Goal: Task Accomplishment & Management: Manage account settings

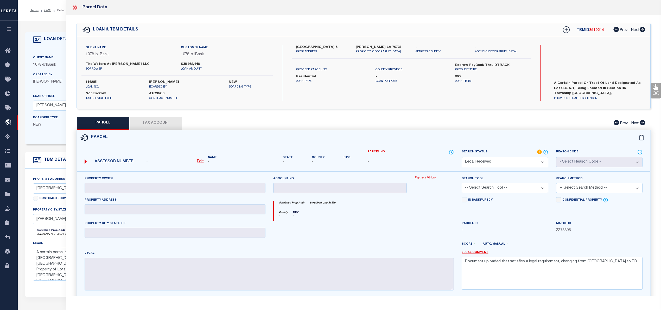
select select "RD"
select select "10177"
select select "467"
select select "10"
select select "NonEscrow"
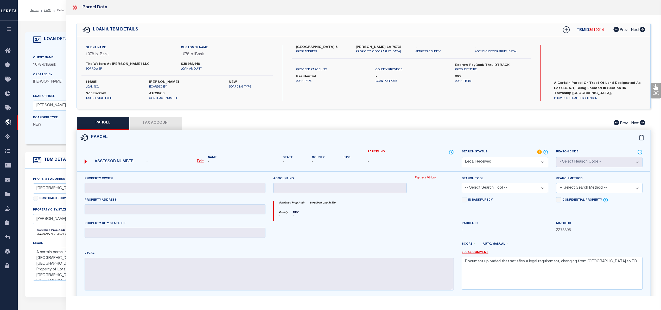
click at [199, 163] on u "Edit" at bounding box center [200, 162] width 7 height 4
select select "RD"
type textarea "-"
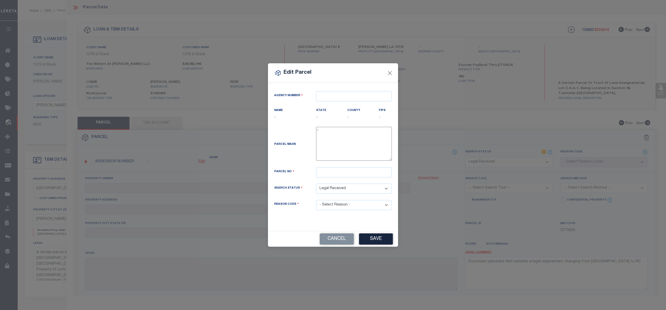
click at [341, 86] on div "Agency Number Name - State -" at bounding box center [333, 157] width 130 height 148
click at [339, 91] on input "text" at bounding box center [354, 96] width 76 height 10
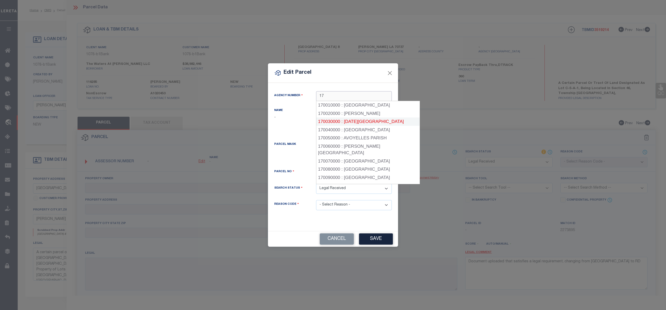
click at [356, 121] on div "170030000 : ASCENSION PARISH" at bounding box center [368, 121] width 104 height 8
type input "170030000"
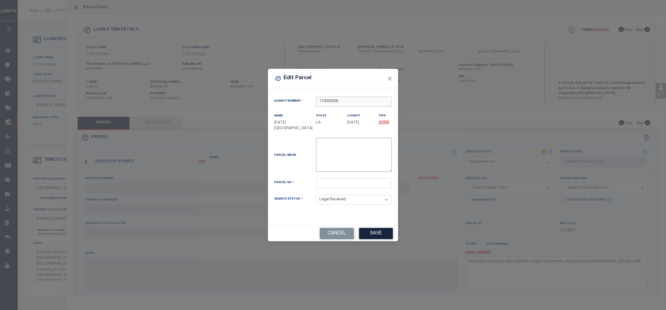
type input "170030000"
click at [331, 179] on input "text" at bounding box center [354, 183] width 76 height 10
click at [356, 181] on input "text" at bounding box center [354, 183] width 76 height 10
paste input "20037493"
type input "20037493"
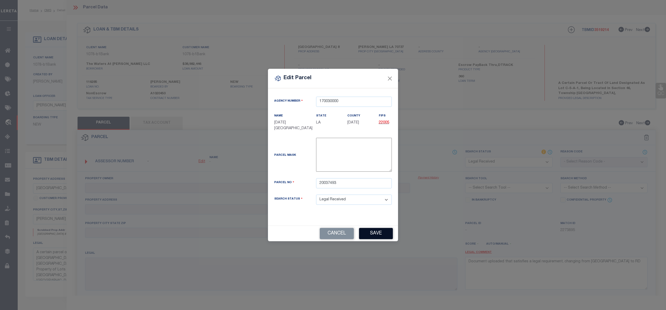
click at [379, 237] on button "Save" at bounding box center [376, 233] width 34 height 11
select select "RD"
checkbox input "false"
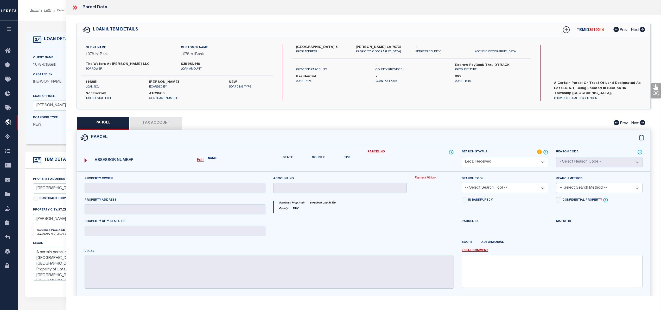
type input "THE WATERS AT CONWAY LLC"
type input "4601 VILLAGE OAKS AVE"
type input "Gonzales LA 70737"
type textarea "15.61 AC. SECS. 46 &12-10-3, LOT C-5-A-1 THE VILLAGE AT CONWAY PHASE 1-B (HERIT…"
type textarea "Document uploaded that satisfies a legal requirement, changing from [GEOGRAPHIC…"
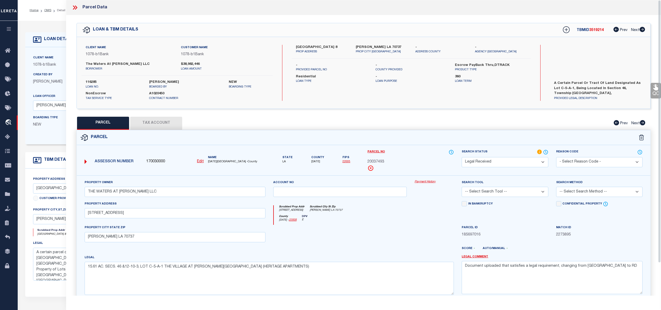
click at [503, 166] on select "Automated Search Bad Parcel Complete Duplicate Parcel High Dollar Reporting In …" at bounding box center [505, 162] width 86 height 10
select select "PC"
click at [462, 157] on select "Automated Search Bad Parcel Complete Duplicate Parcel High Dollar Reporting In …" at bounding box center [505, 162] width 86 height 10
click at [481, 194] on select "-- Select Search Tool -- 3rd Party Website Agency File Agency Website ATLS CNV-…" at bounding box center [505, 192] width 86 height 10
select select "AGW"
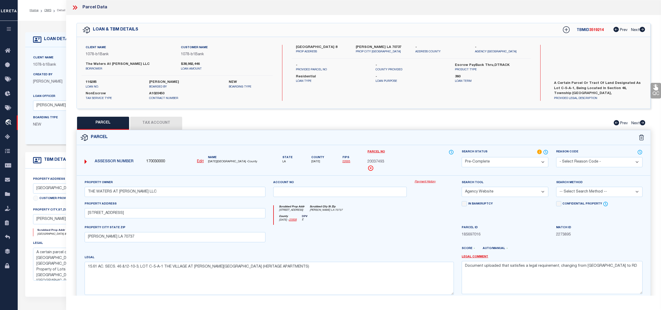
click at [462, 187] on select "-- Select Search Tool -- 3rd Party Website Agency File Agency Website ATLS CNV-…" at bounding box center [505, 192] width 86 height 10
click at [578, 194] on select "-- Select Search Method -- Property Address Legal Liability Info Provided" at bounding box center [599, 192] width 86 height 10
select select "LEG"
click at [556, 187] on select "-- Select Search Method -- Property Address Legal Liability Info Provided" at bounding box center [599, 192] width 86 height 10
click at [524, 264] on textarea "Document uploaded that satisfies a legal requirement, changing from [GEOGRAPHIC…" at bounding box center [552, 277] width 181 height 33
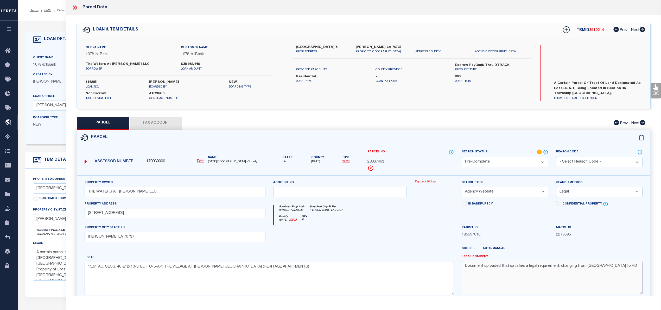
click at [524, 264] on textarea "Document uploaded that satisfies a legal requirement, changing from [GEOGRAPHIC…" at bounding box center [552, 277] width 181 height 33
click at [158, 122] on button "Tax Account" at bounding box center [156, 123] width 52 height 13
select select "100"
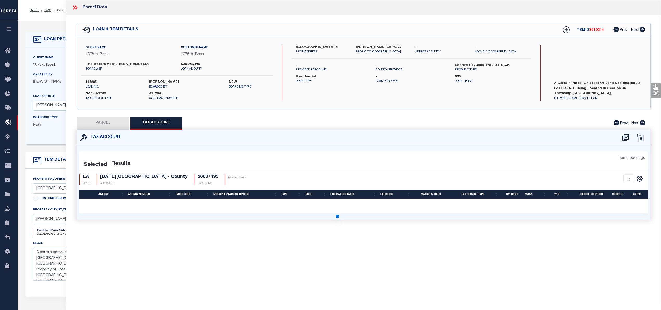
select select "100"
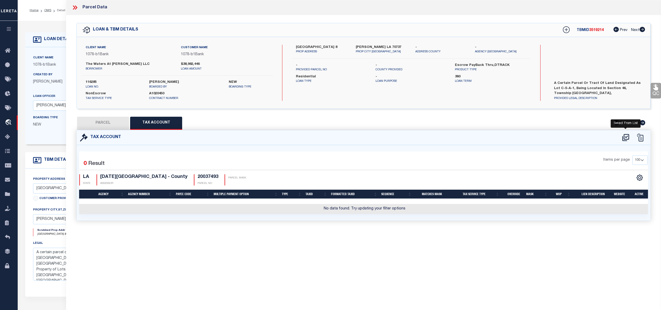
click at [621, 137] on icon at bounding box center [625, 137] width 9 height 8
select select "100"
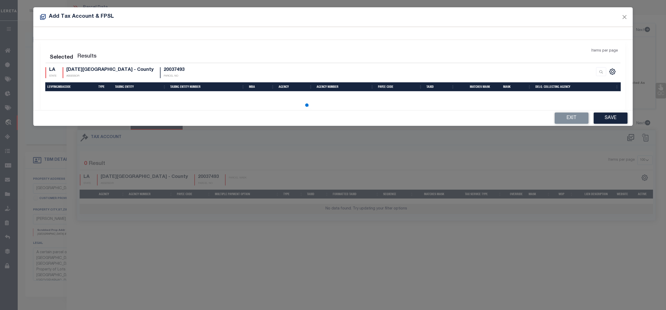
select select "100"
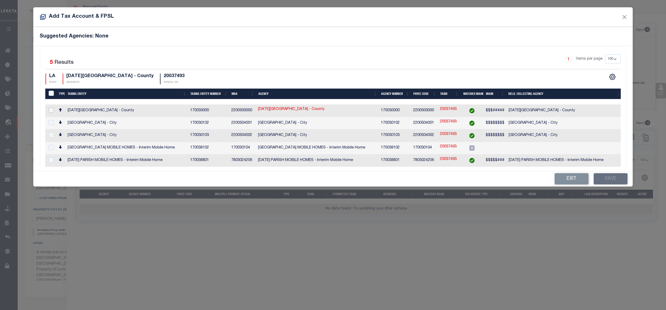
click at [51, 111] on input "checkbox" at bounding box center [51, 109] width 5 height 5
checkbox input "true"
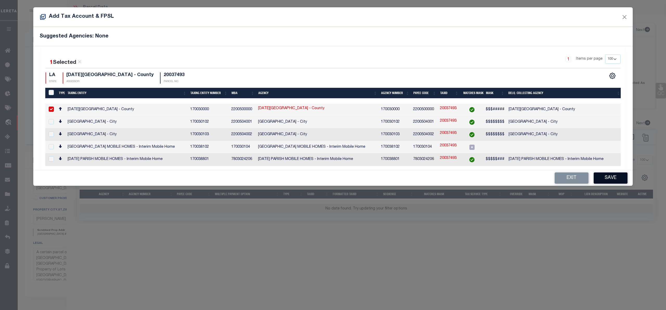
click at [604, 176] on button "Save" at bounding box center [611, 177] width 34 height 11
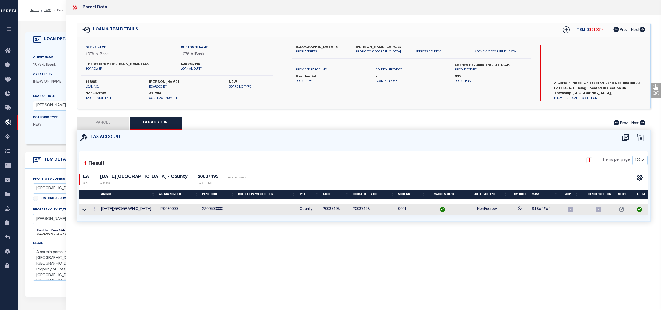
click at [110, 125] on button "PARCEL" at bounding box center [103, 123] width 52 height 13
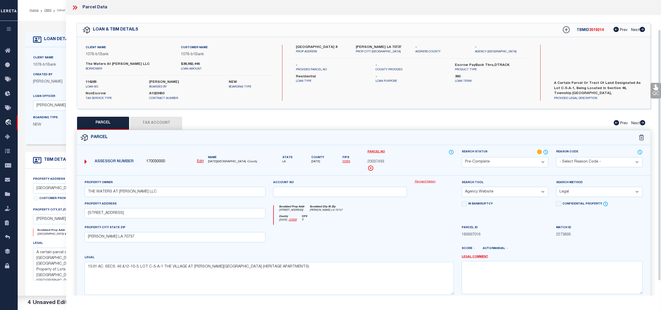
scroll to position [52, 0]
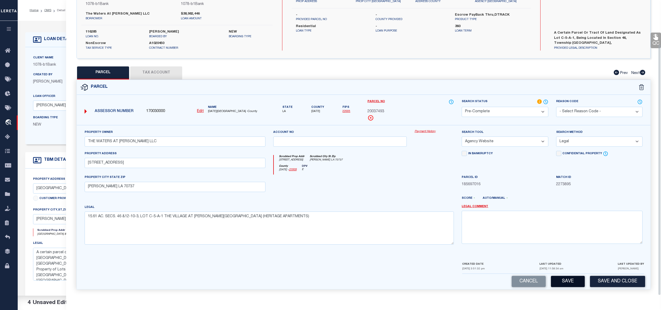
click at [579, 279] on button "Save" at bounding box center [568, 281] width 34 height 11
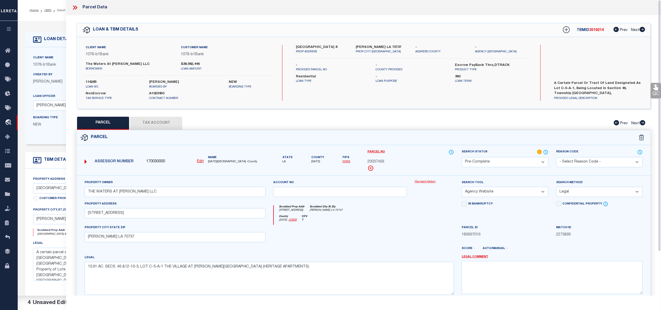
select select "AS"
select select
checkbox input "false"
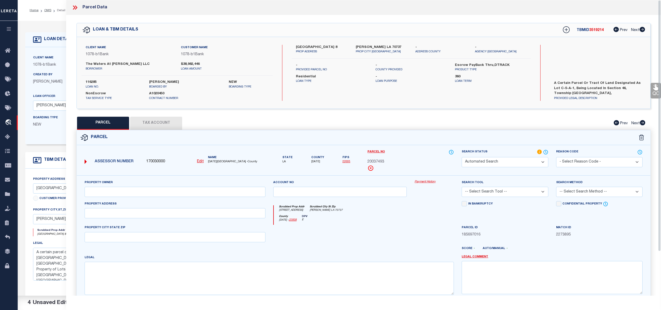
select select "PC"
type input "THE WATERS AT CONWAY LLC"
select select "AGW"
select select "LEG"
type input "4601 VILLAGE OAKS AVE"
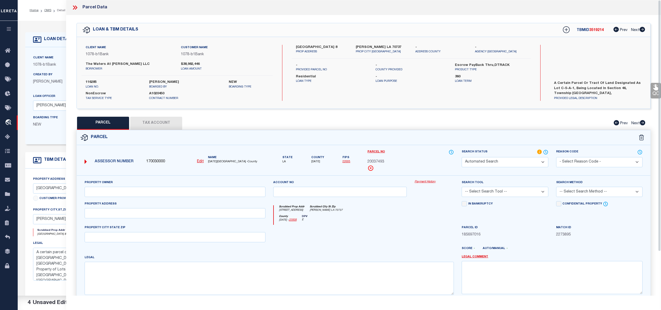
type input "Gonzales LA 70737"
type textarea "15.61 AC. SECS. 46 &12-10-3, LOT C-5-A-1 THE VILLAGE AT CONWAY PHASE 1-B (HERIT…"
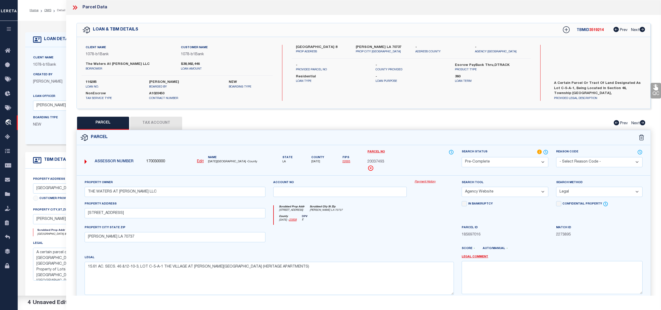
click at [592, 29] on span "3519214" at bounding box center [596, 30] width 15 height 4
copy span "3519214"
click at [379, 160] on span "20037493" at bounding box center [375, 162] width 17 height 6
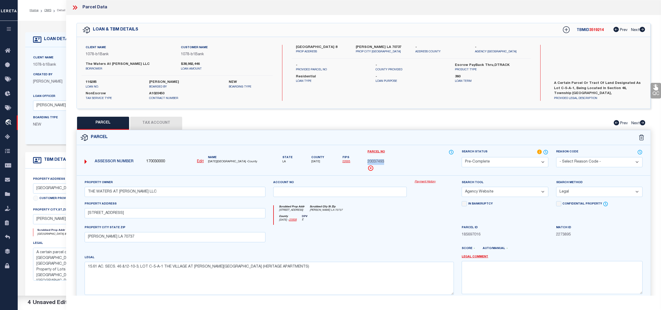
copy span "20037493"
click at [72, 5] on icon at bounding box center [75, 7] width 7 height 7
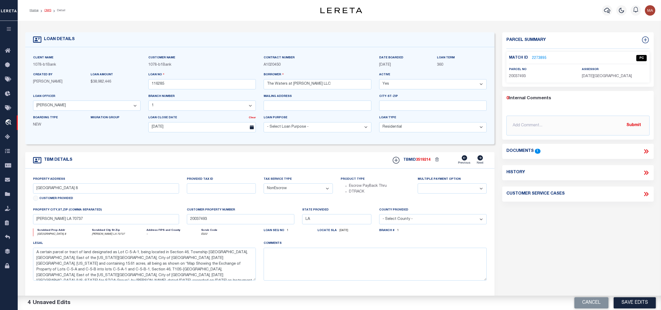
click at [47, 10] on link "OMS" at bounding box center [47, 10] width 7 height 3
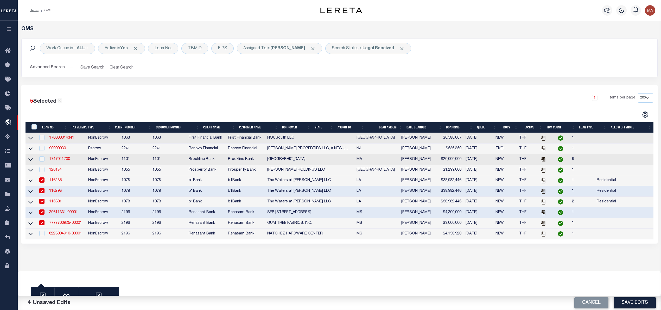
click at [56, 171] on link "120184" at bounding box center [55, 170] width 12 height 4
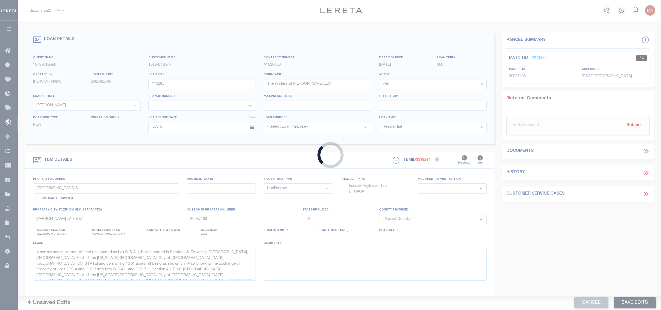
type input "120184"
type input "[PERSON_NAME] HOLDINGS LLC"
select select
type input "2925 STANFORD AVE"
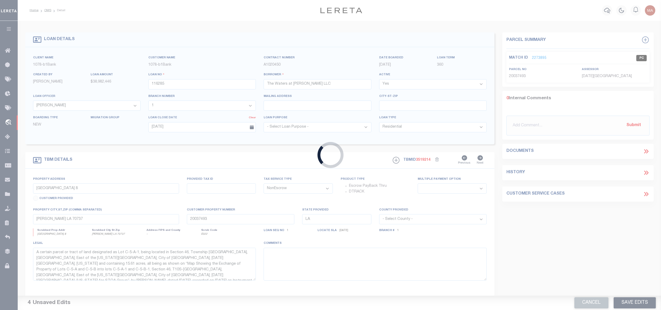
type input "DALLAS TX 75225"
select select "400"
select select
type input "1215 E COKE RD"
type input "00030067000055"
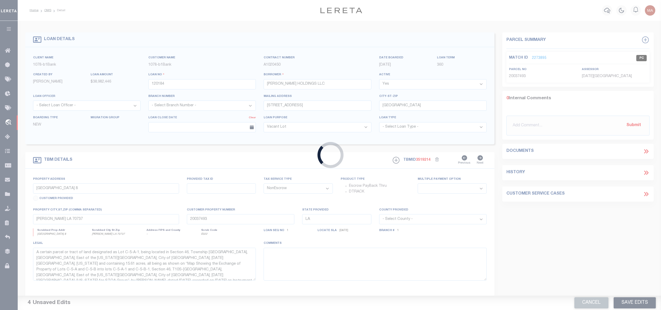
select select
type input "WINNSBORO, TX 75494"
type input "[GEOGRAPHIC_DATA]"
select select
type textarea "5.35 & 0.41 AC GRAY B KING SURVEY A-3"
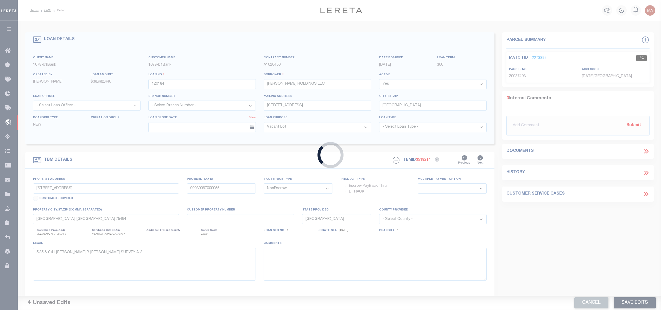
select select "22464"
select select "4055"
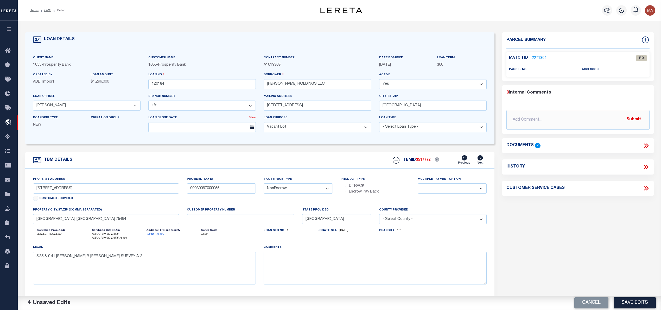
click at [646, 147] on icon at bounding box center [647, 145] width 2 height 4
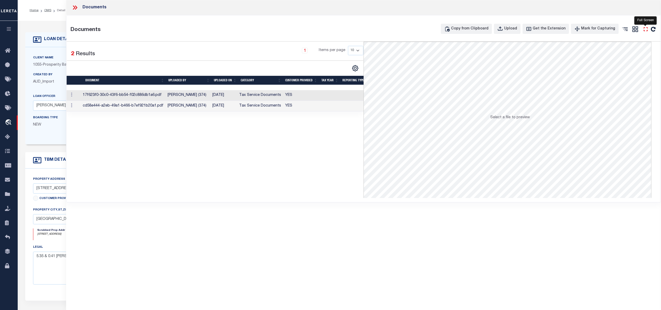
click at [646, 30] on icon "" at bounding box center [645, 29] width 7 height 7
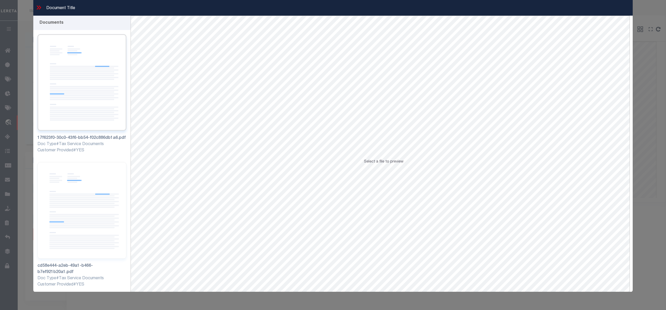
click at [69, 73] on img at bounding box center [81, 82] width 89 height 97
click at [75, 195] on img at bounding box center [81, 210] width 89 height 97
click at [91, 88] on img at bounding box center [81, 82] width 89 height 97
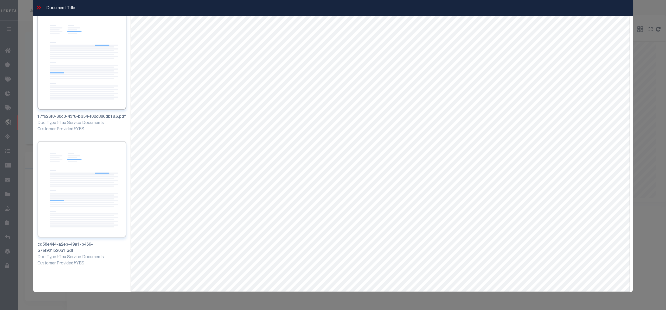
click at [84, 192] on img at bounding box center [81, 189] width 89 height 97
click at [38, 6] on icon at bounding box center [38, 7] width 2 height 4
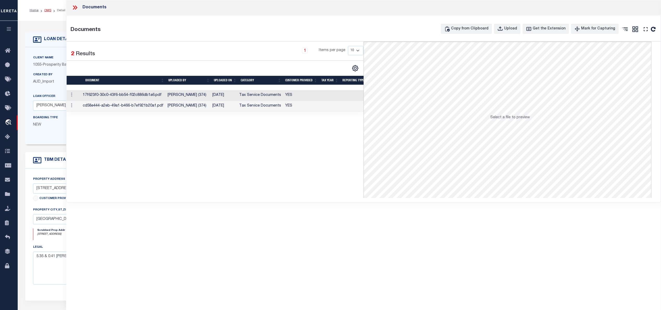
click at [48, 10] on link "OMS" at bounding box center [47, 10] width 7 height 3
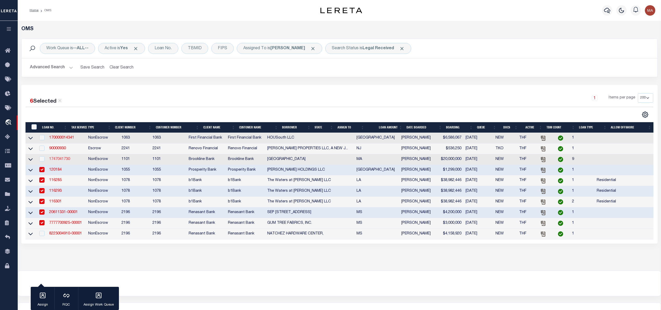
click at [60, 161] on link "1747041730" at bounding box center [59, 159] width 21 height 4
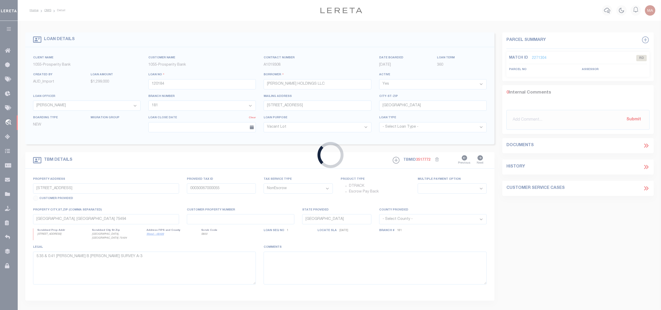
type input "1747041730"
type input "[GEOGRAPHIC_DATA]"
select select
select select "100"
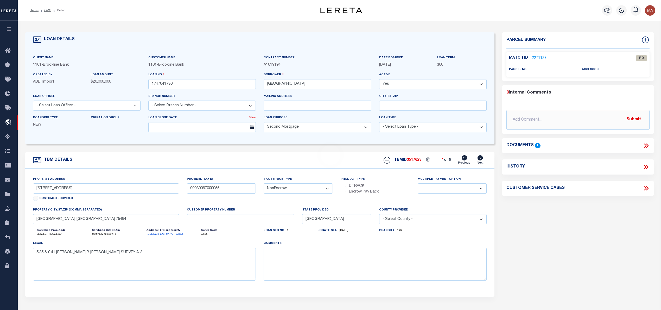
select select "4566"
type input "[STREET_ADDRESS]"
type input "0304860001"
select select
type input "BOSTON MA 02111"
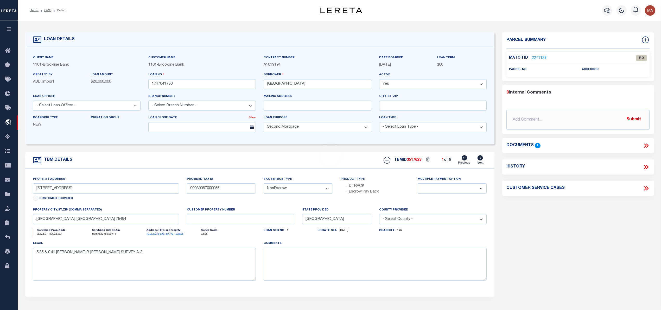
type input "42676"
type input "MA"
select select
click at [647, 145] on icon at bounding box center [646, 145] width 7 height 7
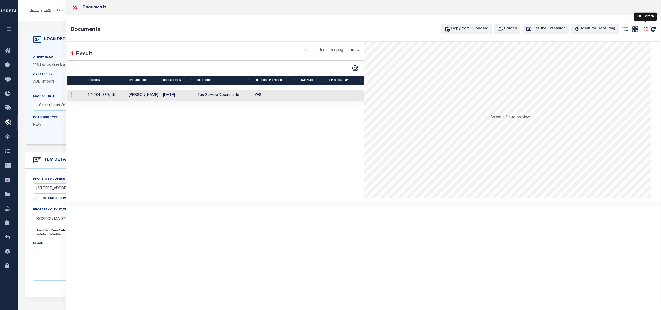
click at [643, 30] on icon "" at bounding box center [645, 29] width 7 height 7
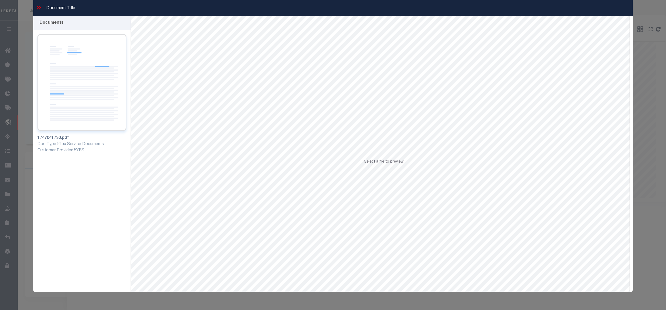
click at [87, 72] on img at bounding box center [81, 82] width 89 height 97
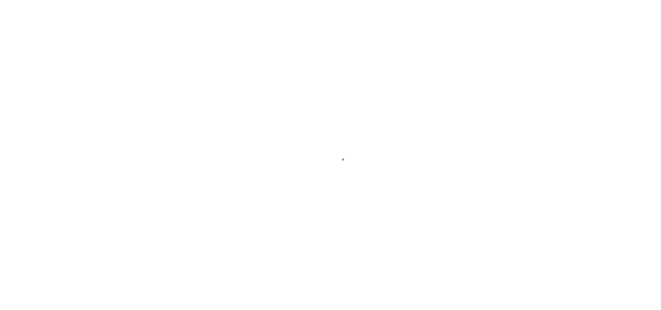
select select "10177"
select select "467"
select select "10"
select select "NonEscrow"
select select
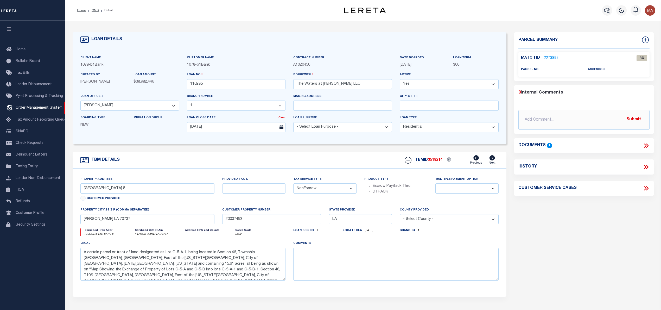
click at [647, 144] on icon at bounding box center [646, 145] width 7 height 7
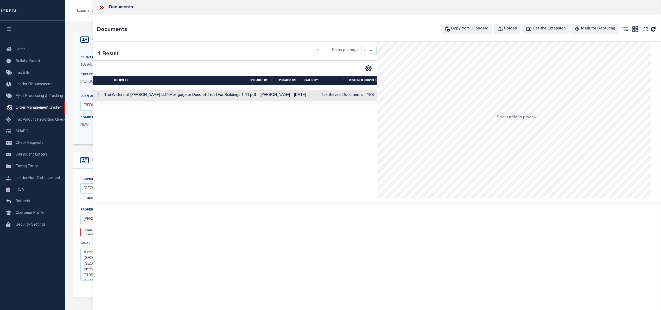
click at [365, 92] on td "YES" at bounding box center [383, 95] width 36 height 11
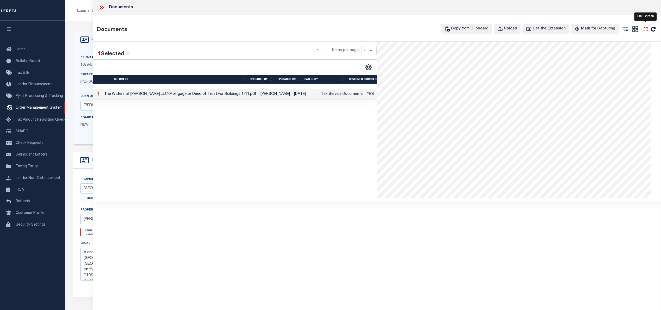
click at [646, 29] on icon "" at bounding box center [645, 29] width 7 height 7
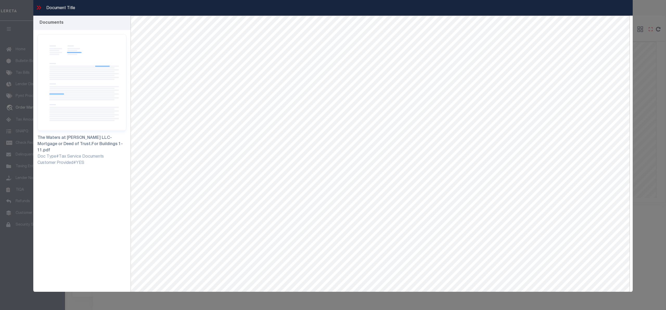
scroll to position [13, 0]
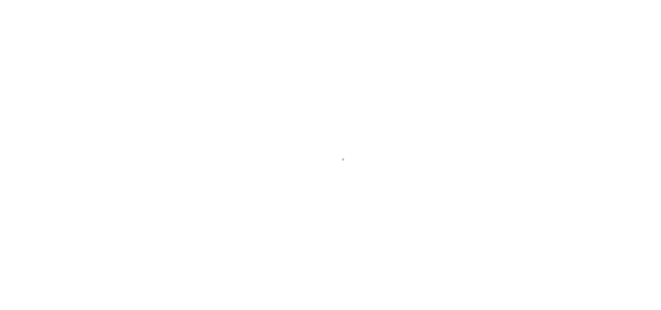
select select "PC"
select select "AGW"
select select "LEG"
select select "22464"
select select "4055"
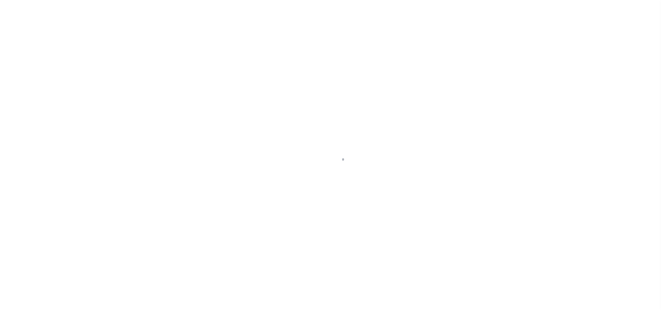
select select "400"
select select "NonEscrow"
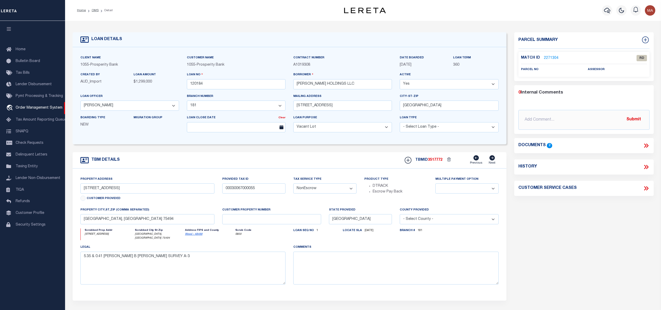
click at [550, 56] on link "2271304" at bounding box center [551, 57] width 15 height 5
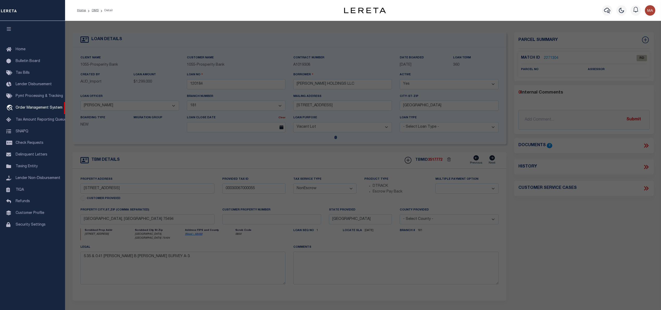
select select "AS"
select select
checkbox input "false"
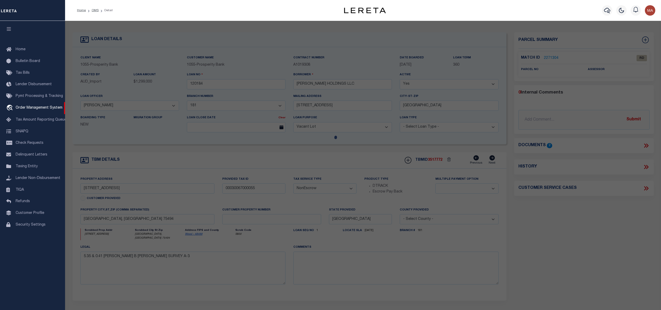
select select "RD"
checkbox input "false"
type textarea "Document uploaded that satisfies a legal requirement, changing from [GEOGRAPHIC…"
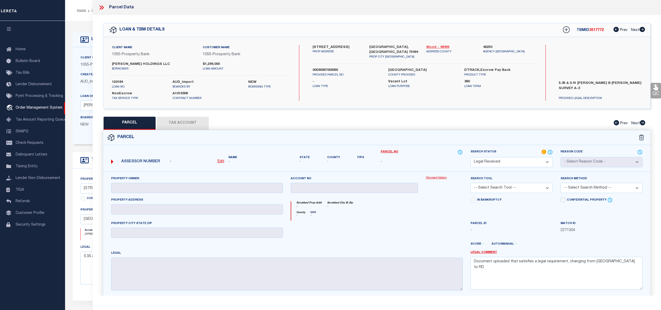
click at [440, 48] on link "Wood - 48499" at bounding box center [450, 47] width 49 height 5
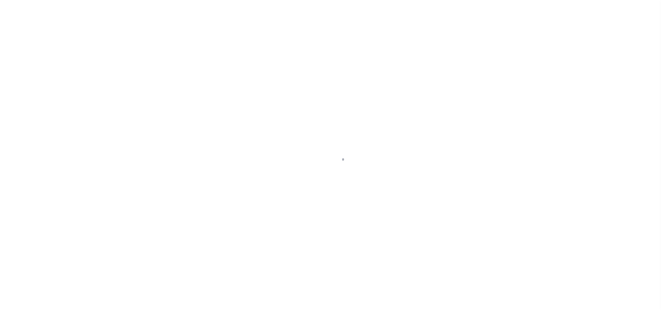
select select "4566"
select select "100"
select select "NonEscrow"
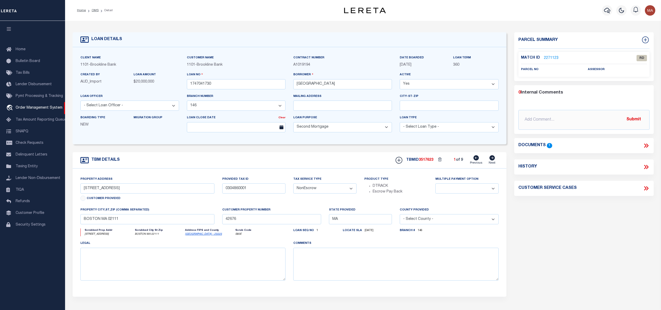
click at [547, 58] on link "2271123" at bounding box center [551, 57] width 15 height 5
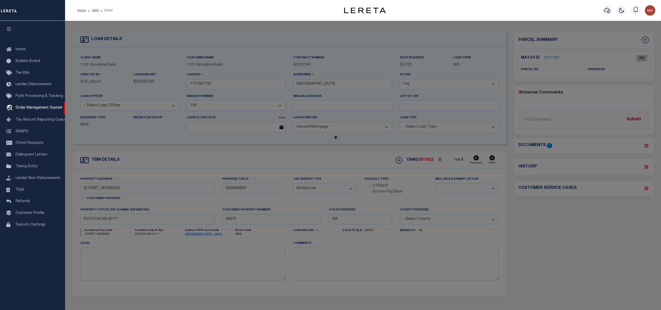
select select "AS"
select select
checkbox input "false"
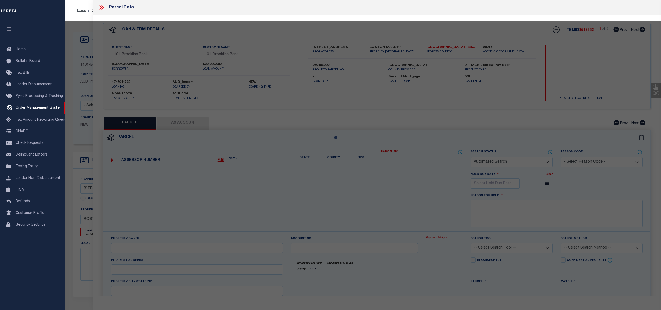
select select "RD"
checkbox input "false"
type textarea "Document uploaded that satisfies a legal requirement, changing from [GEOGRAPHIC…"
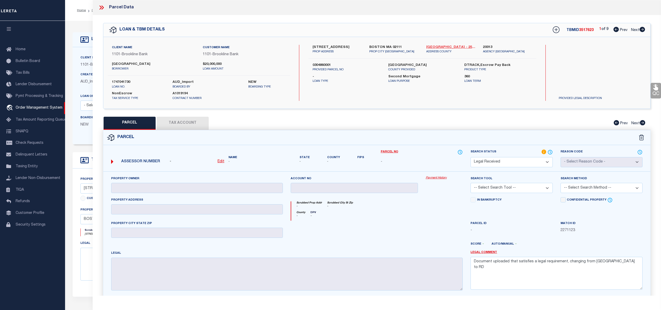
click at [440, 46] on link "Suffolk - 25025" at bounding box center [450, 47] width 49 height 5
click at [319, 65] on label "0304860001" at bounding box center [347, 65] width 68 height 5
copy label "0304860001"
drag, startPoint x: 111, startPoint y: 62, endPoint x: 124, endPoint y: 64, distance: 13.9
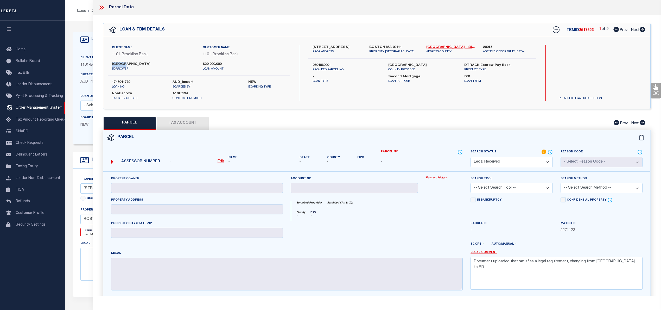
click at [124, 64] on div "SUFFOLK UNIVERSITY borrower" at bounding box center [153, 66] width 91 height 9
click at [642, 29] on icon at bounding box center [642, 29] width 5 height 5
select select "AS"
checkbox input "false"
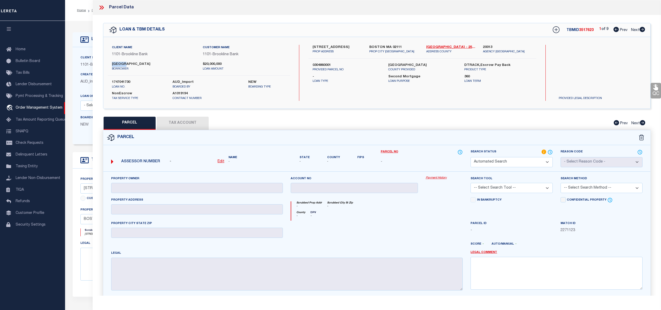
select select "RD"
type input "SUFFOLK UNIV"
select select "ATL"
select select "ADD"
type input "523 WASHINGTON ST , #525"
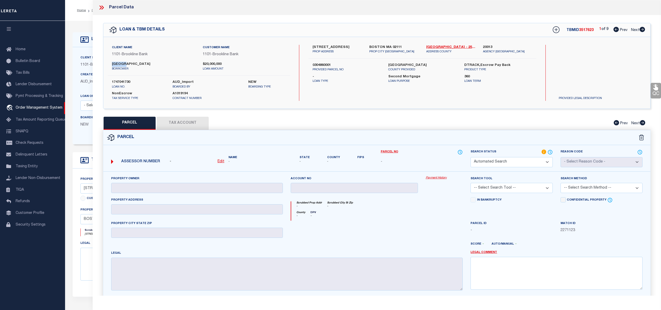
checkbox input "false"
type input "BOSTON, MA 02111"
type textarea "DIST:35 CITY/MUNI/TWP:BOSTON-CENTRAL BOSTON"
type textarea "Document uploaded that satisfies a legal requirement, changing from [GEOGRAPHIC…"
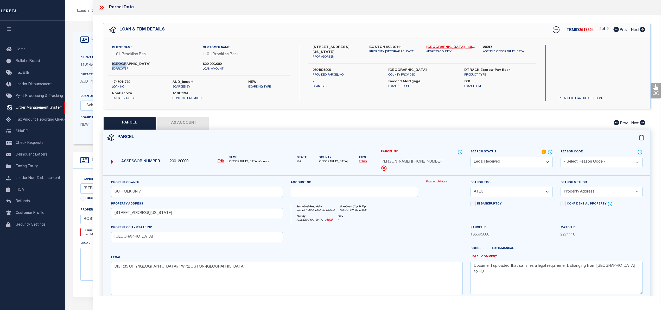
click at [642, 29] on icon at bounding box center [642, 29] width 5 height 5
select select "AS"
select select
checkbox input "false"
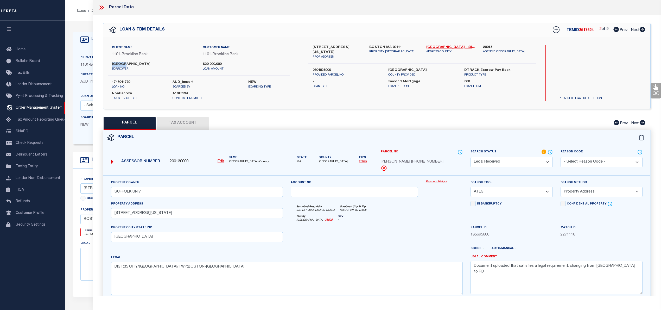
checkbox input "false"
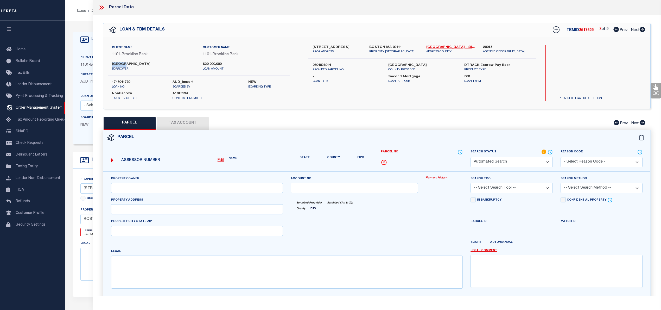
select select "RD"
type input "SUFFOLK UNIVESITY"
select select "ATL"
select select "ADD"
type input "[STREET_ADDRESS]"
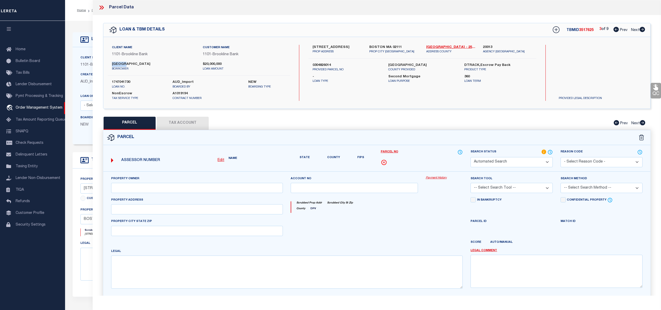
checkbox input "false"
type input "BOSTON, MA 02111"
type textarea "DIST:35 CITY/MUNI/TWP:BOSTON-CENTRAL BOSTON"
type textarea "Document uploaded that satisfies a legal requirement, changing from [GEOGRAPHIC…"
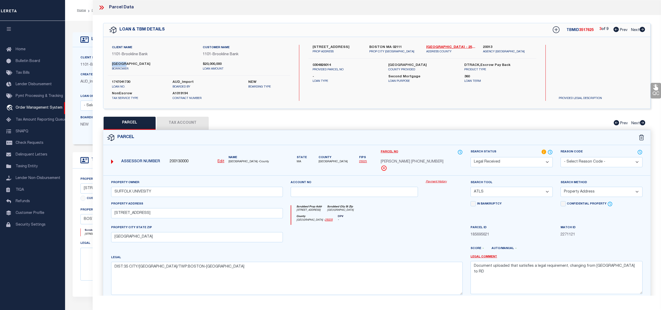
click at [642, 29] on icon at bounding box center [642, 29] width 5 height 5
select select "AS"
select select
checkbox input "false"
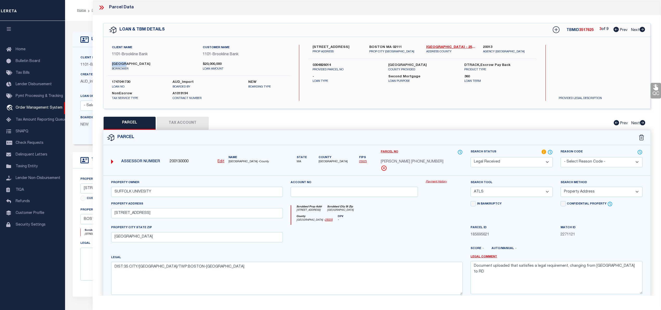
checkbox input "false"
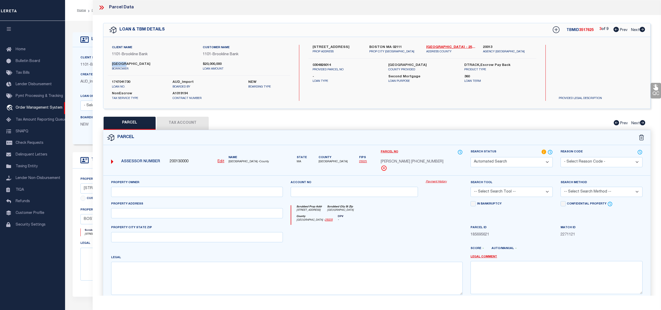
select select "RD"
checkbox input "false"
type textarea "Document uploaded that satisfies a legal requirement, changing from [GEOGRAPHIC…"
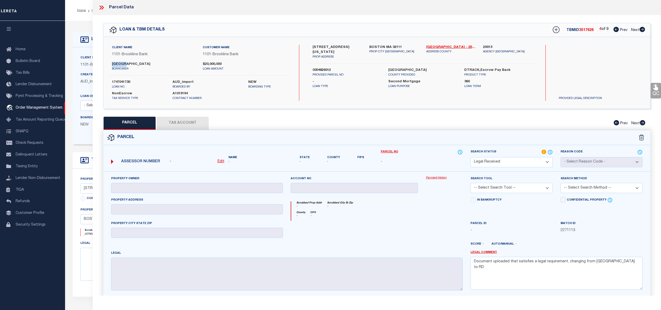
click at [642, 29] on icon at bounding box center [642, 29] width 5 height 5
select select "AS"
checkbox input "false"
select select "RD"
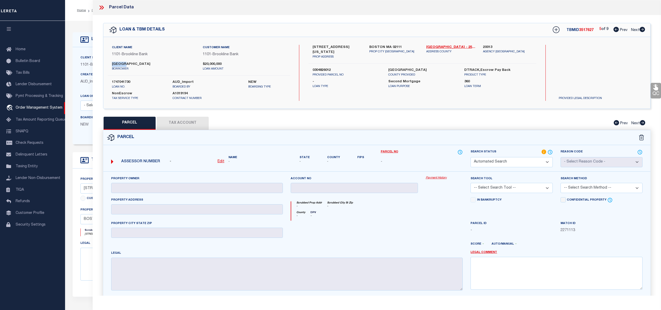
checkbox input "false"
type textarea "Document uploaded that satisfies a legal requirement, changing from [GEOGRAPHIC…"
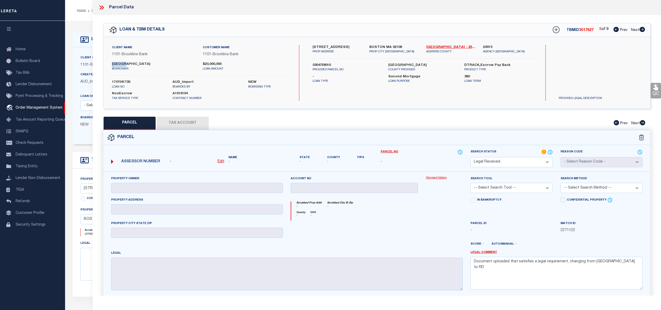
click at [642, 29] on icon at bounding box center [642, 29] width 5 height 5
select select "AS"
checkbox input "false"
select select "RD"
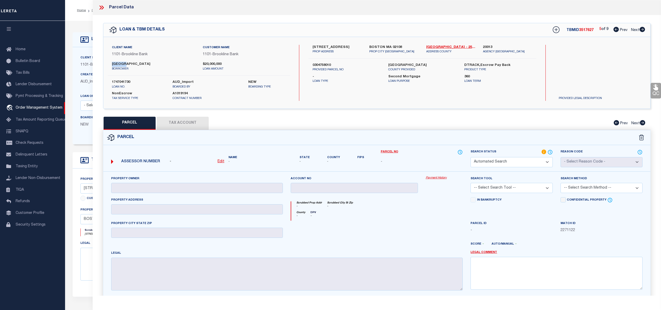
type input "[GEOGRAPHIC_DATA]"
select select "ATL"
select select "ADD"
type input "[STREET_ADDRESS]"
checkbox input "false"
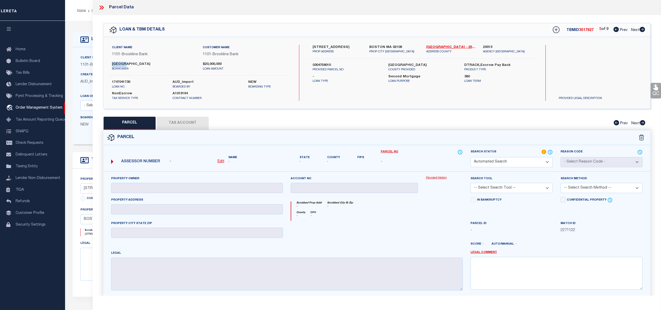
type input "BOSTON, MA 02108"
type textarea "DIST:35 CITY/MUNI/TWP:BOSTON-CENTRAL BOSTON"
type textarea "Document uploaded that satisfies a legal requirement, changing from [GEOGRAPHIC…"
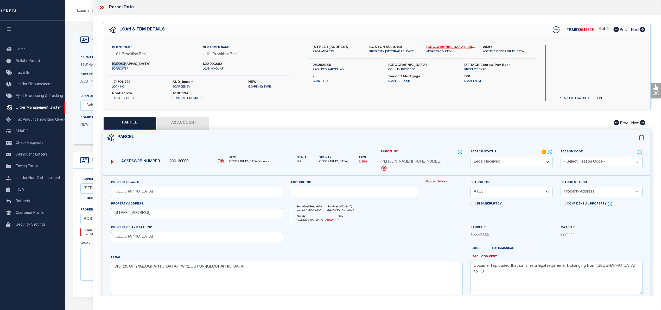
click at [642, 29] on icon at bounding box center [642, 29] width 5 height 5
select select "AS"
select select
checkbox input "false"
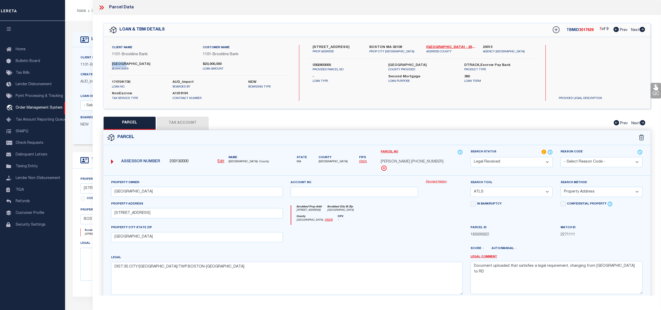
checkbox input "false"
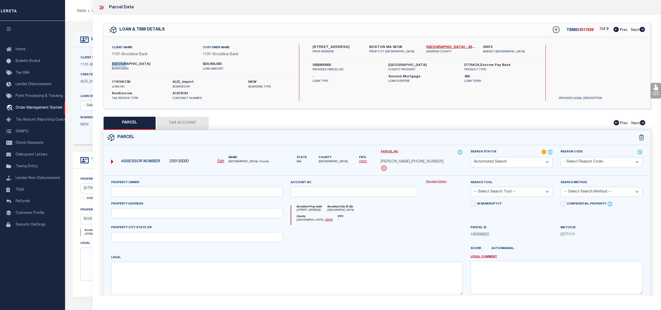
select select "RD"
type input "[GEOGRAPHIC_DATA]"
select select "ATL"
select select "ADD"
type input "10 ASHBURTON PL"
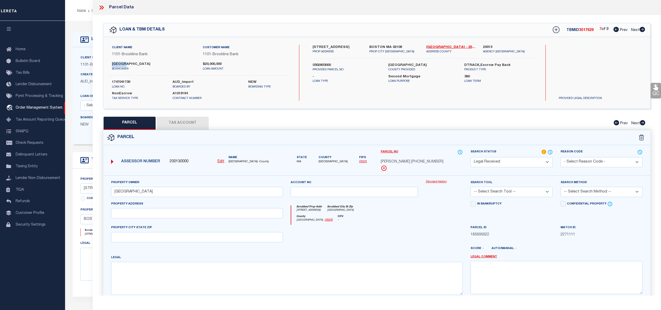
checkbox input "false"
type input "BOSTON, MA 02108"
type textarea "DIST:35 CITY/MUNI/TWP:BOSTON-CENTRAL BOSTON"
type textarea "Document uploaded that satisfies a legal requirement, changing from [GEOGRAPHIC…"
click at [642, 29] on icon at bounding box center [642, 29] width 5 height 5
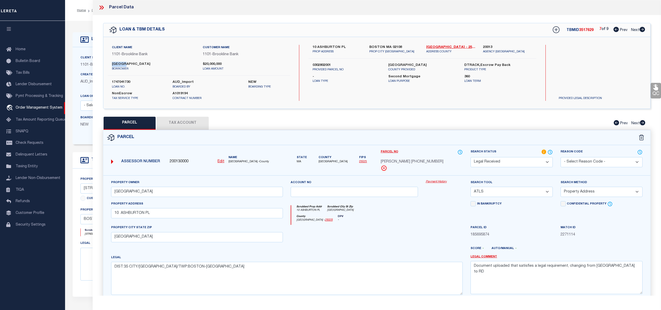
select select "AS"
select select
checkbox input "false"
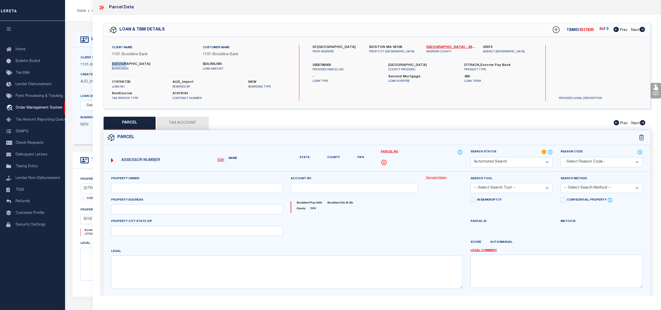
select select "RD"
type input "SUFFOLK UNIV"
select select "ATL"
select select "ADD"
type input "20 [GEOGRAPHIC_DATA]"
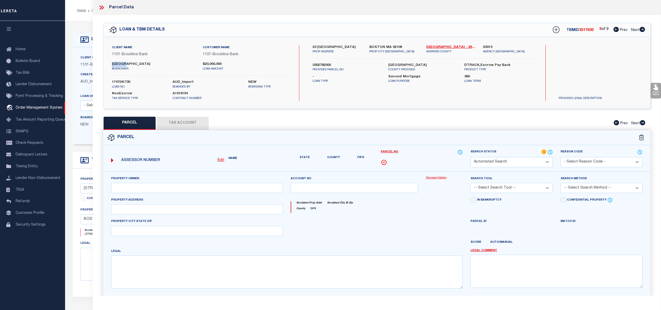
checkbox input "false"
type input "BOSTON, MA 02108"
type textarea "DIST:35 CITY/MUNI/TWP:BOSTON-CENTRAL BOSTON"
type textarea "Document uploaded that satisfies a legal requirement, changing from [GEOGRAPHIC…"
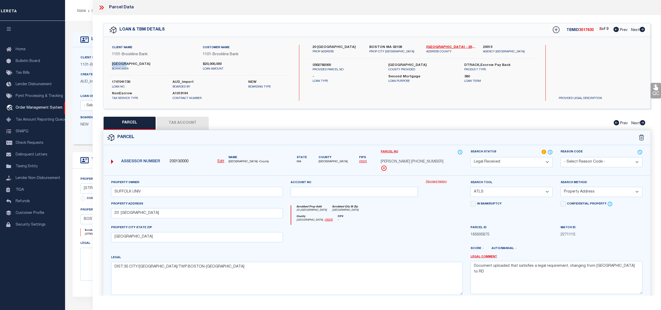
click at [642, 29] on icon at bounding box center [642, 29] width 5 height 5
select select "AS"
select select
checkbox input "false"
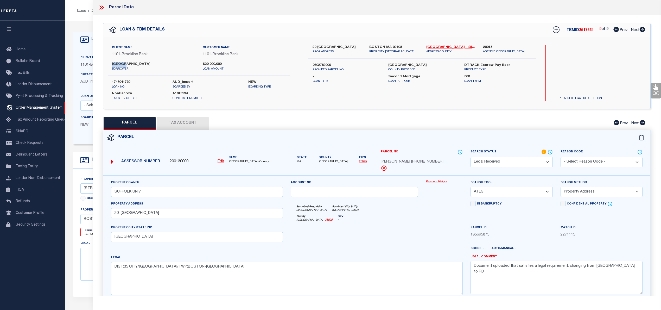
checkbox input "false"
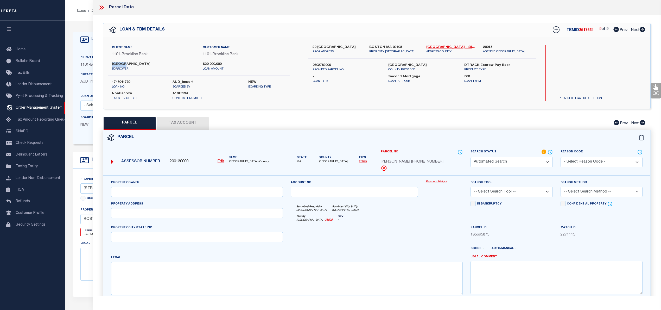
select select "RD"
type input "[GEOGRAPHIC_DATA]"
select select "ATL"
select select "ADD"
type input "144 CAMBRIDGE ST , #154"
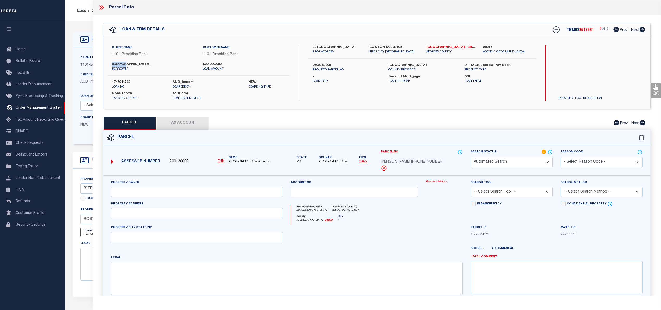
checkbox input "false"
type input "BOSTON, MA 02114"
type textarea "DIST:35 CITY/MUNI/TWP:BOSTON-CENTRAL BOSTON"
type textarea "Document uploaded that satisfies a legal requirement, changing from [GEOGRAPHIC…"
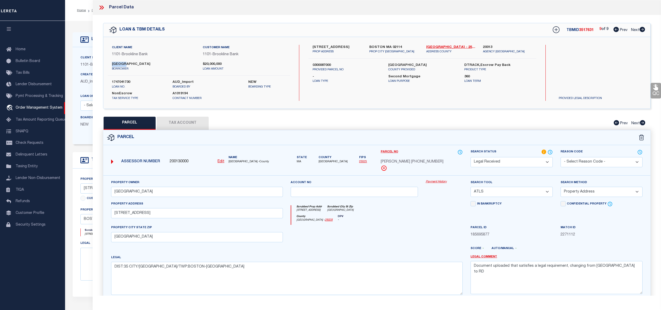
click at [614, 29] on icon at bounding box center [615, 29] width 5 height 5
select select "AS"
select select
checkbox input "false"
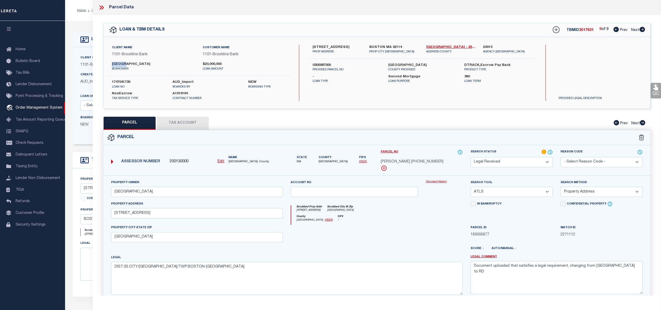
checkbox input "false"
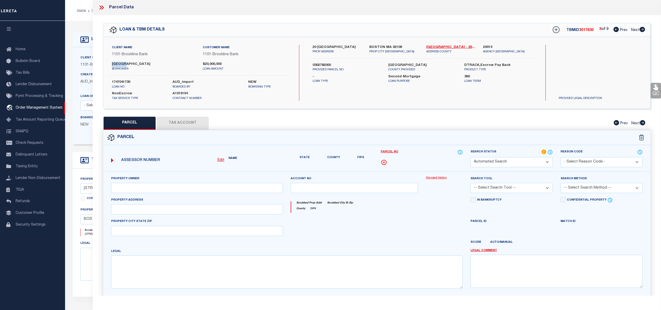
click at [614, 29] on icon at bounding box center [615, 29] width 5 height 5
select select "RD"
type input "SUFFOLK UNIV"
select select "ATL"
select select "ADD"
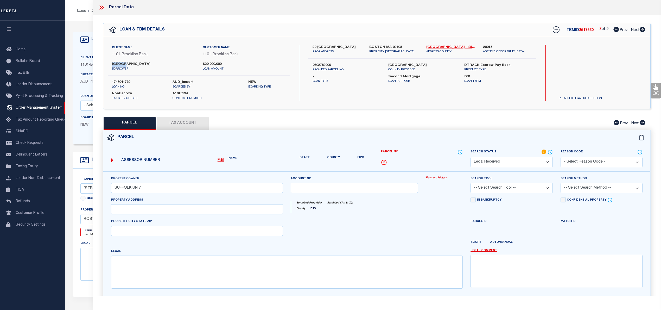
type input "20 [GEOGRAPHIC_DATA]"
checkbox input "false"
type input "BOSTON, MA 02108"
type textarea "DIST:35 CITY/MUNI/TWP:BOSTON-CENTRAL BOSTON"
type textarea "Document uploaded that satisfies a legal requirement, changing from [GEOGRAPHIC…"
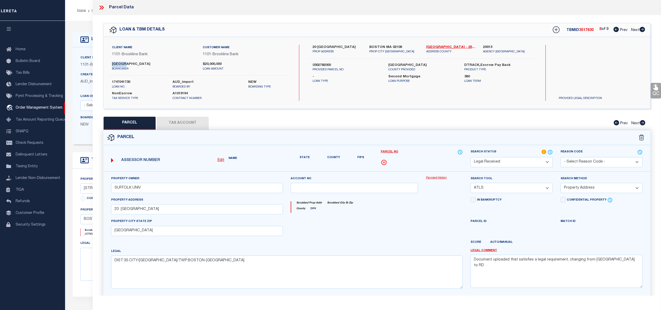
click at [614, 29] on icon at bounding box center [615, 29] width 5 height 5
select select "AS"
select select
checkbox input "false"
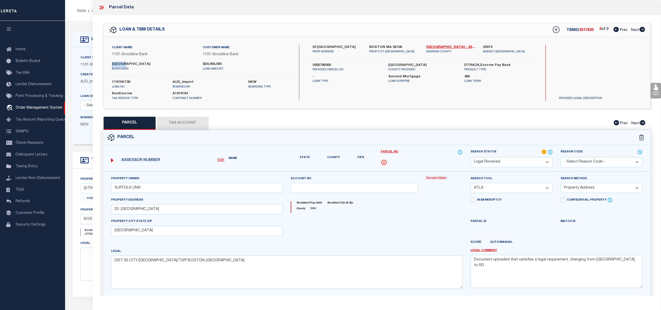
checkbox input "false"
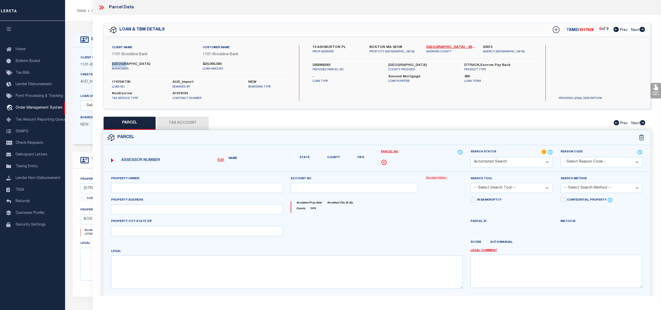
select select "RD"
type input "[GEOGRAPHIC_DATA]"
select select "ATL"
select select "ADD"
type input "10 ASHBURTON PL"
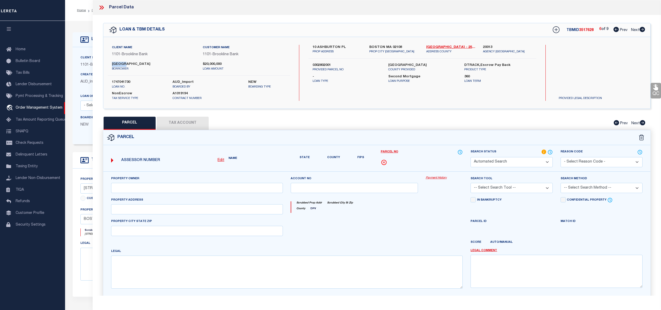
checkbox input "false"
type input "BOSTON, MA 02108"
type textarea "DIST:35 CITY/MUNI/TWP:BOSTON-CENTRAL BOSTON"
type textarea "Document uploaded that satisfies a legal requirement, changing from [GEOGRAPHIC…"
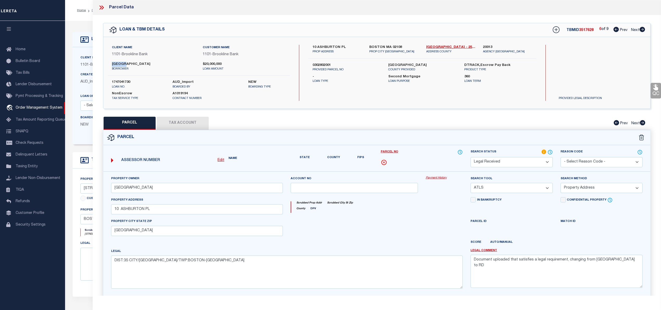
select select "AS"
select select
checkbox input "false"
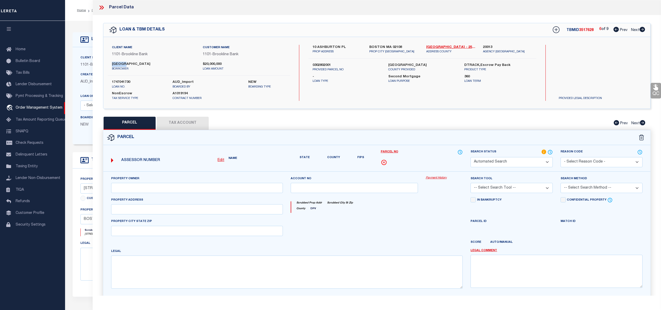
click at [614, 29] on icon at bounding box center [615, 29] width 5 height 5
select select "RD"
type input "[GEOGRAPHIC_DATA]"
select select "ATL"
select select "ADD"
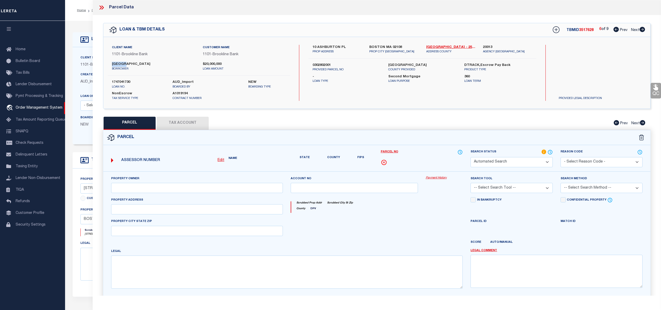
type input "[STREET_ADDRESS]"
checkbox input "false"
type input "BOSTON, MA 02108"
type textarea "DIST:35 CITY/MUNI/TWP:BOSTON-CENTRAL BOSTON"
type textarea "Document uploaded that satisfies a legal requirement, changing from [GEOGRAPHIC…"
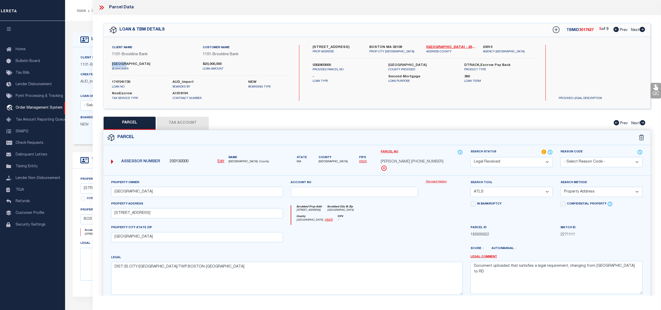
click at [614, 29] on icon at bounding box center [615, 29] width 5 height 5
select select "AS"
select select
checkbox input "false"
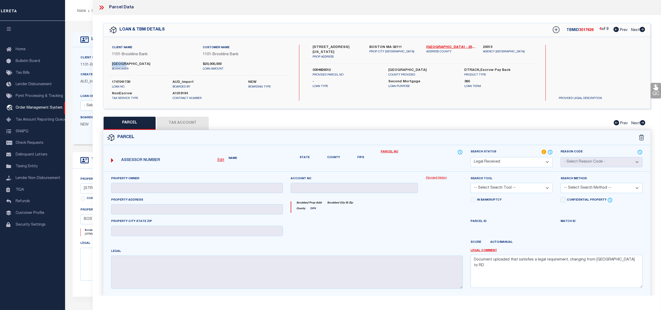
click at [614, 29] on icon at bounding box center [615, 29] width 5 height 5
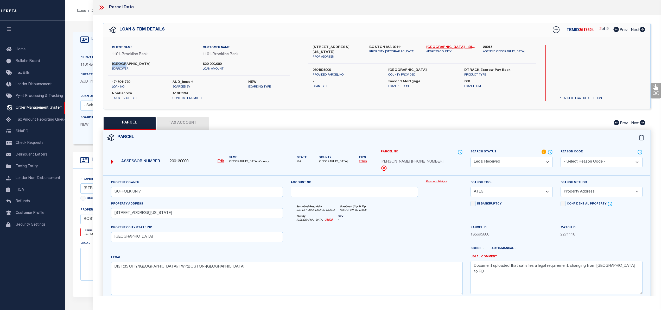
click at [614, 29] on icon at bounding box center [615, 29] width 5 height 5
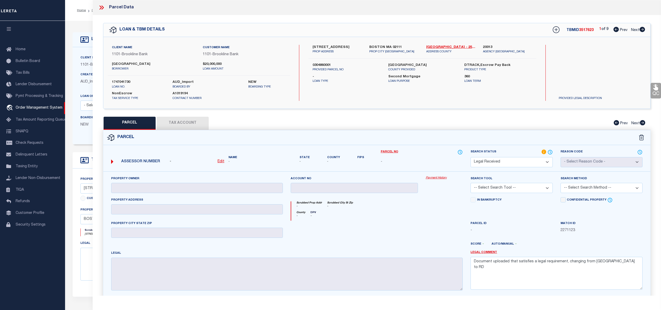
click at [315, 63] on label "0304860001" at bounding box center [347, 65] width 68 height 5
copy label "0304860001"
drag, startPoint x: 320, startPoint y: 46, endPoint x: 352, endPoint y: 47, distance: 32.0
click at [352, 47] on label "148-150 TREMONT ST" at bounding box center [337, 47] width 49 height 5
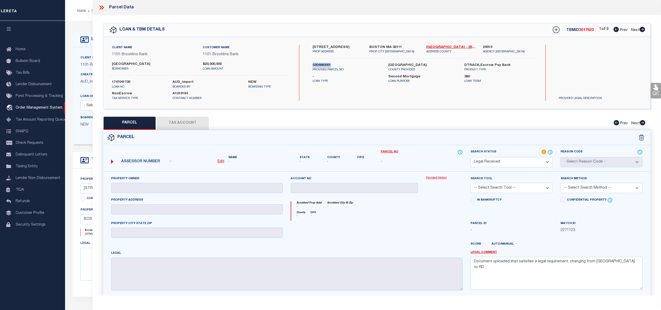
copy label "150 TREMONT ST"
click at [394, 63] on label "SUFFOLK COUNTY" at bounding box center [422, 65] width 68 height 5
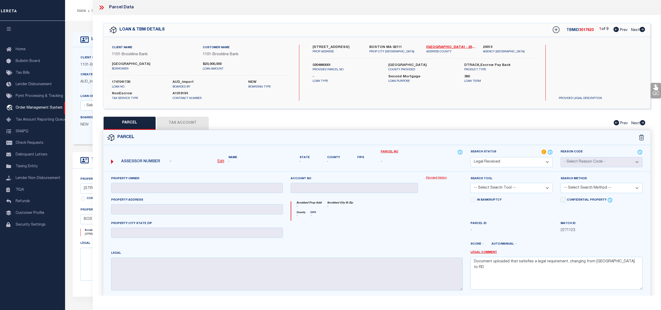
click at [394, 63] on label "SUFFOLK COUNTY" at bounding box center [422, 65] width 68 height 5
drag, startPoint x: 109, startPoint y: 65, endPoint x: 148, endPoint y: 63, distance: 39.6
click at [148, 63] on div "SUFFOLK UNIVERSITY borrower" at bounding box center [153, 66] width 91 height 9
drag, startPoint x: 140, startPoint y: 61, endPoint x: 119, endPoint y: 63, distance: 21.4
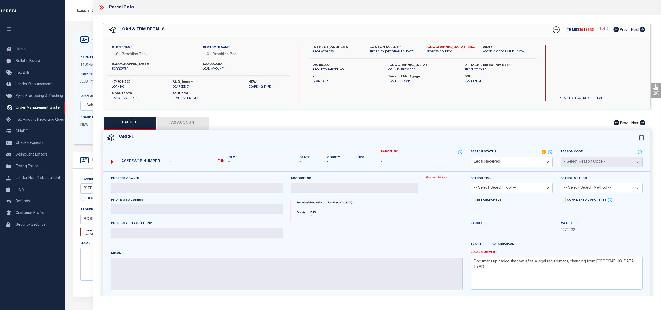
click at [119, 63] on label "[GEOGRAPHIC_DATA]" at bounding box center [153, 64] width 83 height 5
copy div "[GEOGRAPHIC_DATA]"
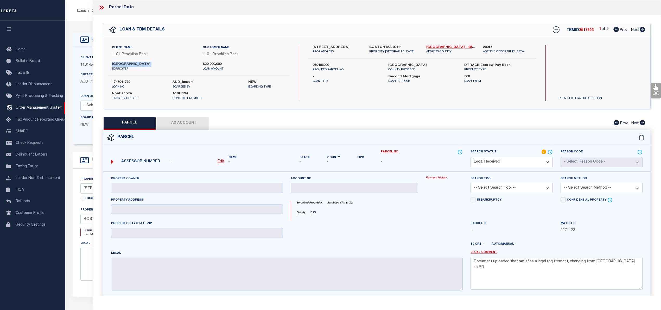
copy div "[GEOGRAPHIC_DATA]"
click at [639, 29] on icon at bounding box center [642, 29] width 6 height 5
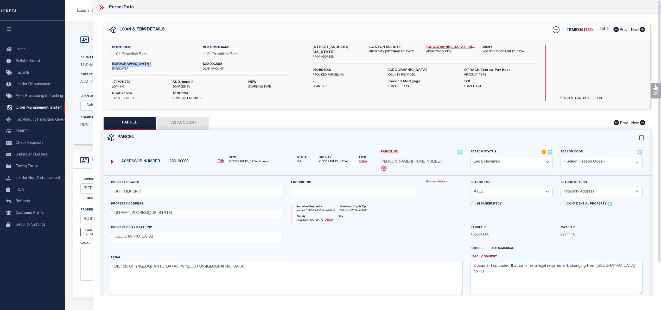
click at [618, 30] on link "Prev" at bounding box center [621, 29] width 17 height 4
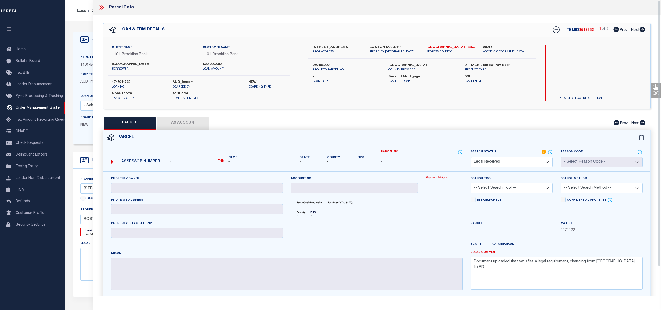
click at [104, 6] on icon at bounding box center [101, 7] width 7 height 7
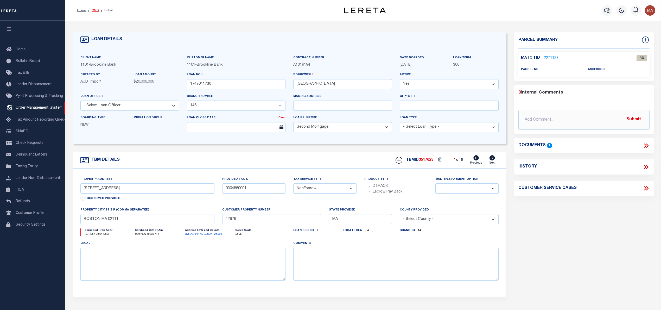
click at [93, 11] on link "OMS" at bounding box center [95, 10] width 7 height 3
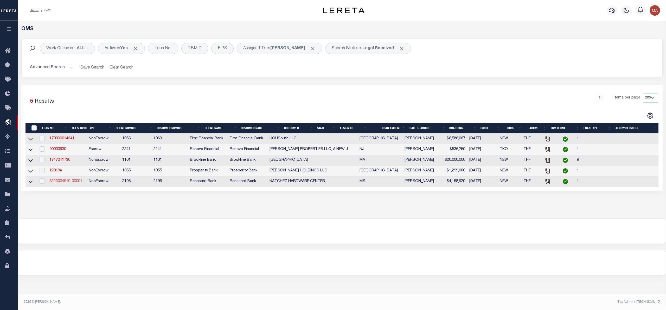
click at [68, 183] on link "8223004910-00001" at bounding box center [65, 181] width 33 height 4
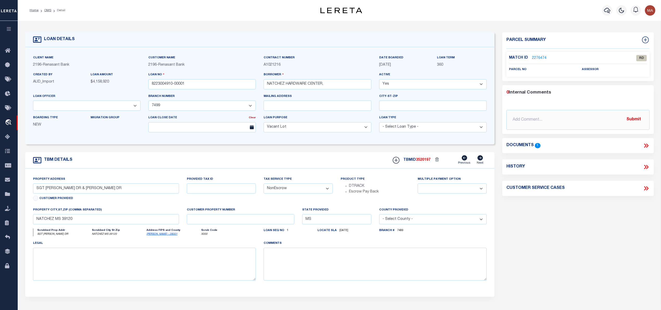
click at [539, 53] on div "Match ID 2276474 RD parcel no assessor" at bounding box center [577, 64] width 143 height 25
click at [541, 59] on link "2276474" at bounding box center [539, 57] width 15 height 5
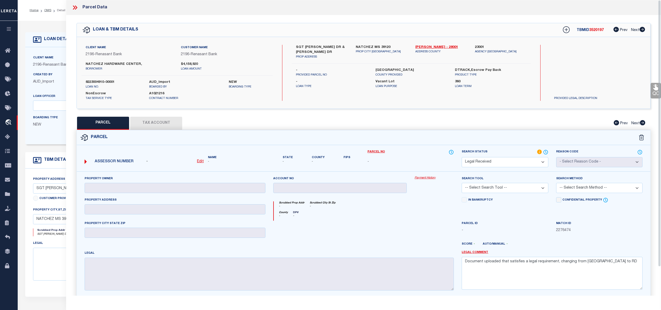
click at [509, 160] on select "Automated Search Bad Parcel Complete Duplicate Parcel High Dollar Reporting In …" at bounding box center [505, 162] width 86 height 10
click at [462, 157] on select "Automated Search Bad Parcel Complete Duplicate Parcel High Dollar Reporting In …" at bounding box center [505, 162] width 86 height 10
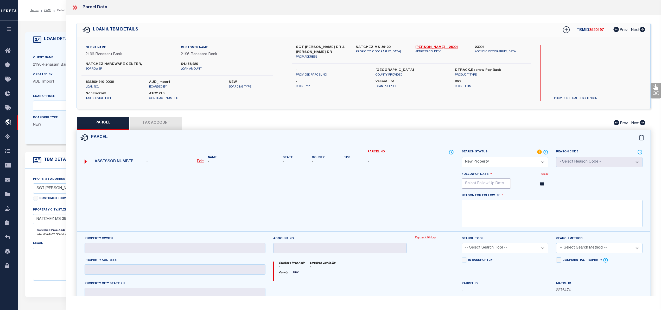
click at [505, 187] on input "text" at bounding box center [486, 183] width 49 height 10
click at [536, 197] on icon at bounding box center [538, 195] width 4 height 4
click at [501, 223] on span "7" at bounding box center [502, 222] width 10 height 10
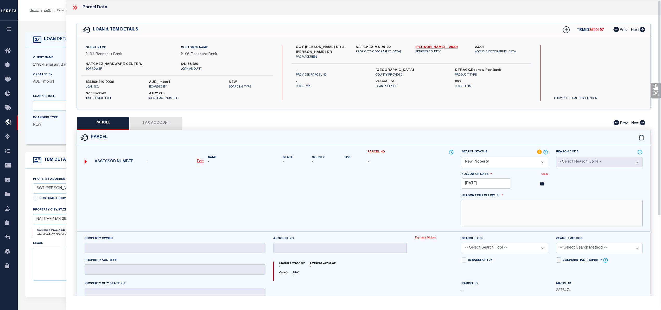
click at [507, 226] on textarea at bounding box center [552, 213] width 181 height 27
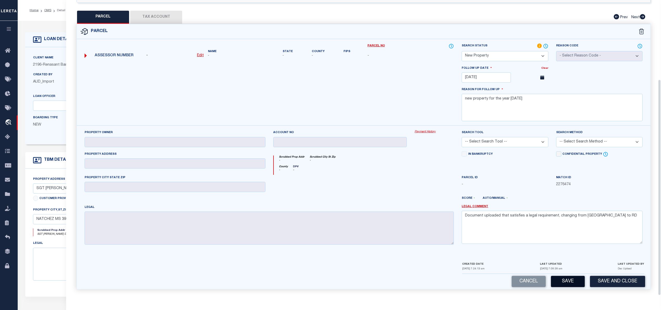
click at [574, 281] on button "Save" at bounding box center [568, 281] width 34 height 11
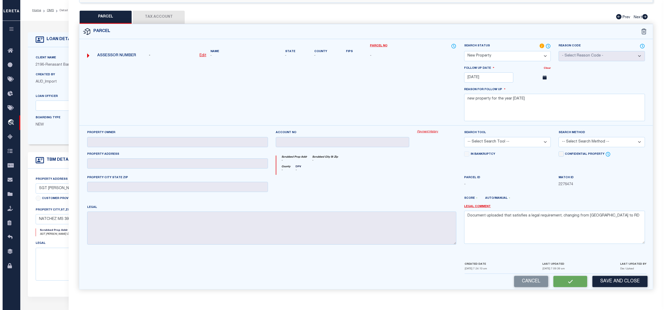
scroll to position [0, 0]
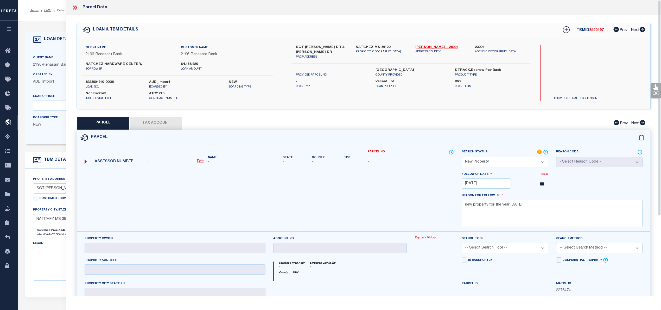
click at [73, 6] on icon at bounding box center [74, 7] width 2 height 4
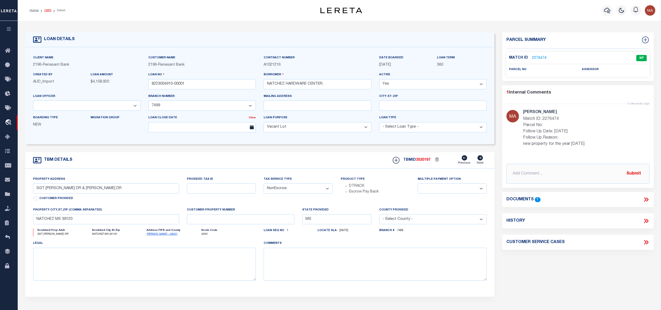
click at [48, 10] on link "OMS" at bounding box center [47, 10] width 7 height 3
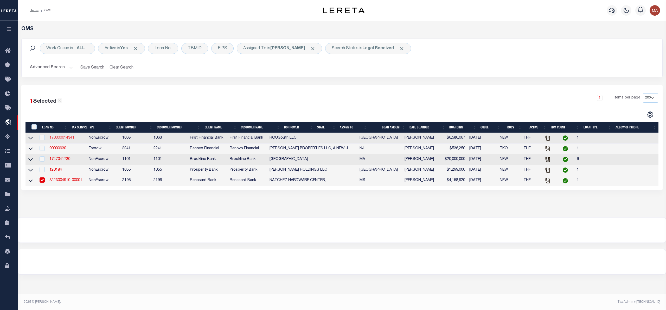
click at [71, 138] on link "170000014341" at bounding box center [61, 138] width 25 height 4
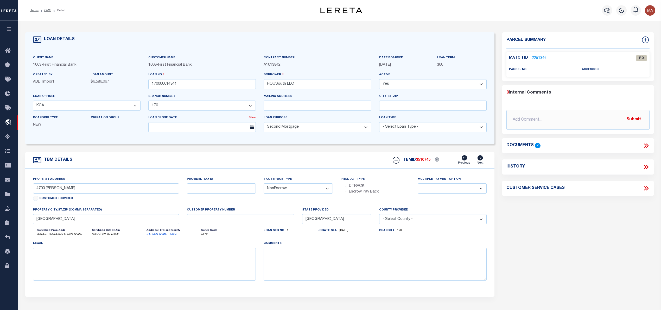
click at [645, 146] on icon at bounding box center [646, 145] width 7 height 7
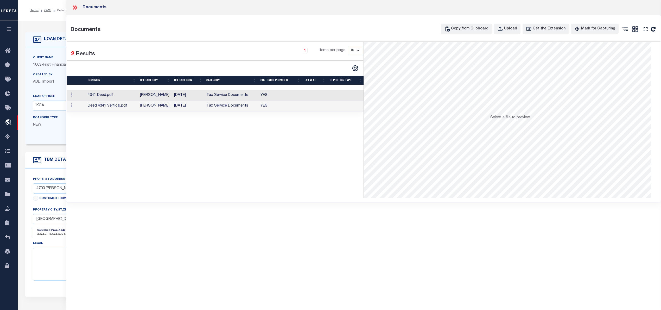
click at [344, 93] on td at bounding box center [346, 95] width 36 height 11
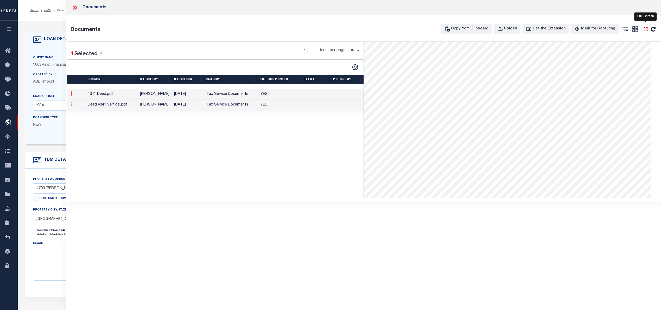
click at [646, 29] on icon "" at bounding box center [645, 29] width 7 height 7
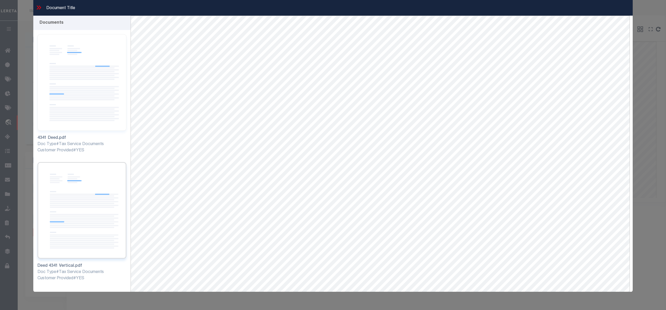
click at [89, 200] on img at bounding box center [81, 210] width 89 height 97
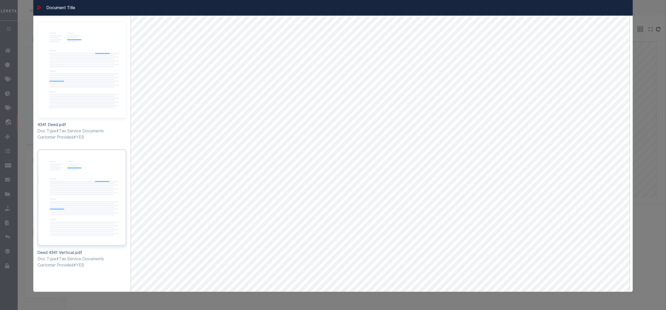
click at [85, 192] on img at bounding box center [81, 197] width 89 height 97
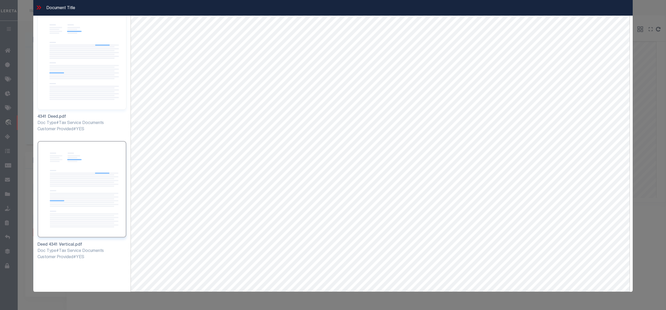
scroll to position [19, 0]
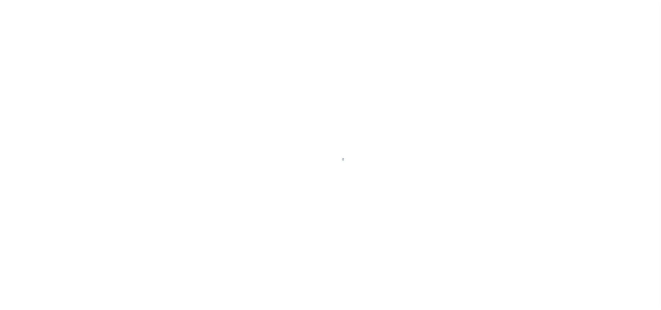
select select "NP"
select select "92690"
select select "2311"
select select "100"
select select "NonEscrow"
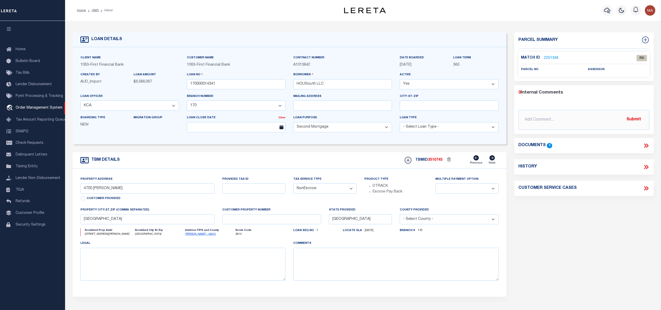
click at [545, 58] on link "2251346" at bounding box center [551, 57] width 15 height 5
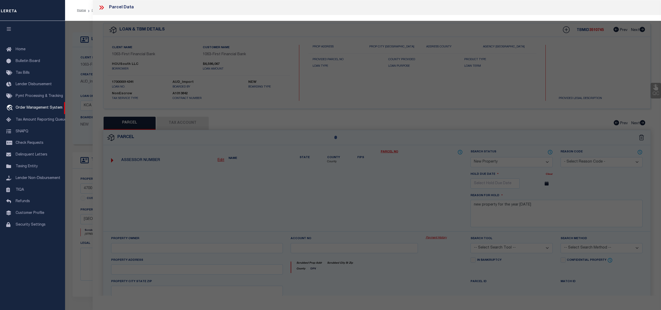
select select "AS"
checkbox input "false"
select select "RD"
checkbox input "false"
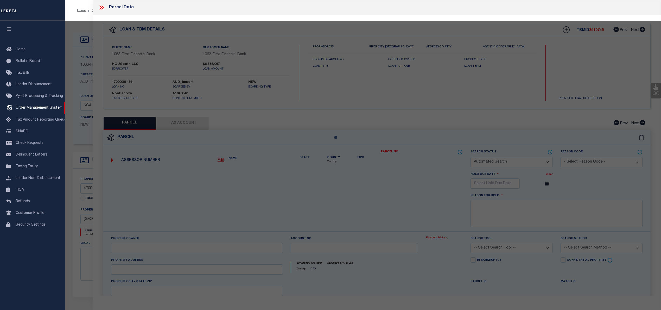
type textarea "Document uploaded that satisfies a legal requirement, changing from [GEOGRAPHIC…"
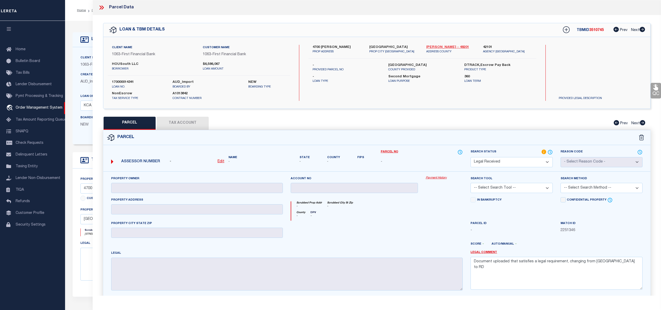
click at [434, 46] on link "[PERSON_NAME] - 48201" at bounding box center [450, 47] width 49 height 5
drag, startPoint x: 112, startPoint y: 65, endPoint x: 129, endPoint y: 65, distance: 16.9
click at [129, 65] on label "HOUSouth LLC" at bounding box center [153, 64] width 83 height 5
copy label "HOUSouth"
click at [139, 62] on label "HOUSouth LLC" at bounding box center [153, 64] width 83 height 5
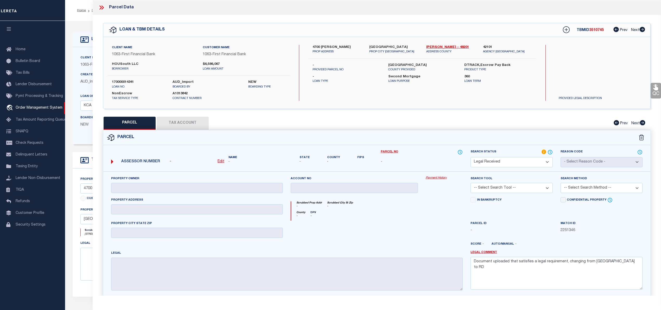
click at [322, 45] on label "4700 [PERSON_NAME]" at bounding box center [337, 47] width 49 height 5
copy div "4700 [PERSON_NAME]"
click at [516, 167] on div "Search Status Automated Search Bad Parcel Complete Duplicate Parcel High Dollar…" at bounding box center [512, 160] width 90 height 22
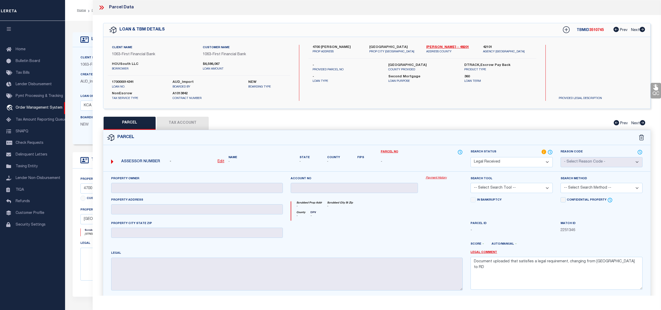
click at [516, 163] on select "Automated Search Bad Parcel Complete Duplicate Parcel High Dollar Reporting In …" at bounding box center [512, 162] width 82 height 10
select select "NP"
click at [471, 157] on select "Automated Search Bad Parcel Complete Duplicate Parcel High Dollar Reporting In …" at bounding box center [512, 162] width 82 height 10
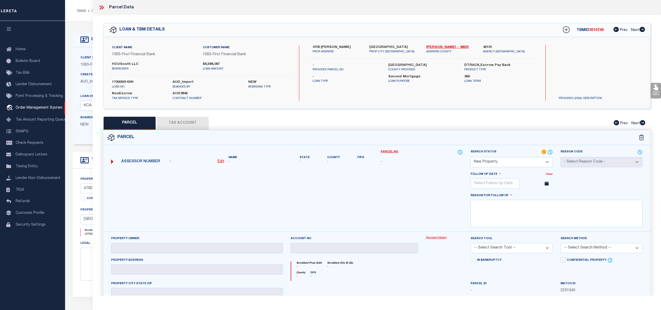
click at [516, 190] on div "Follow Up Date Clear October November [DATE] Sun Mon Tue Wed Thu Fri Sat 28 29 …" at bounding box center [512, 181] width 90 height 21
click at [514, 185] on input "text" at bounding box center [495, 183] width 49 height 10
click at [548, 196] on icon at bounding box center [546, 195] width 4 height 4
select select "11"
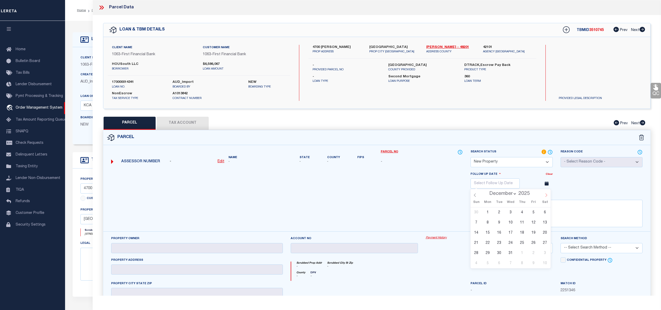
click at [548, 196] on icon at bounding box center [546, 195] width 4 height 4
type input "2026"
select select "0"
click at [498, 226] on span "6" at bounding box center [499, 222] width 10 height 10
type input "01/06/2026"
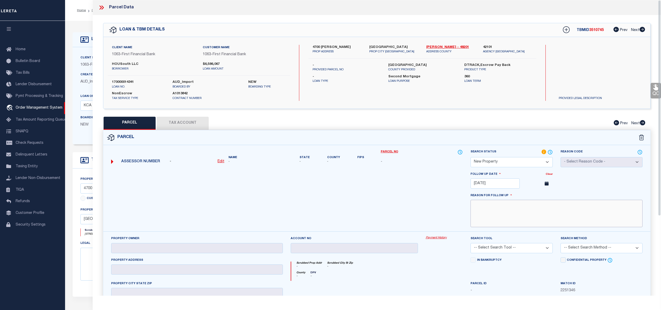
click at [504, 217] on textarea at bounding box center [557, 213] width 172 height 27
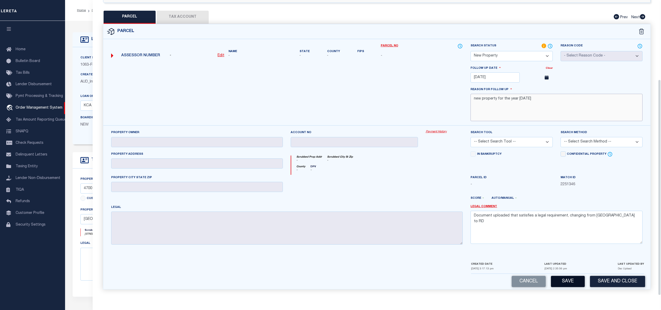
type textarea "new property for the year 2025"
click at [564, 279] on button "Save" at bounding box center [568, 281] width 34 height 11
select select "AS"
checkbox input "false"
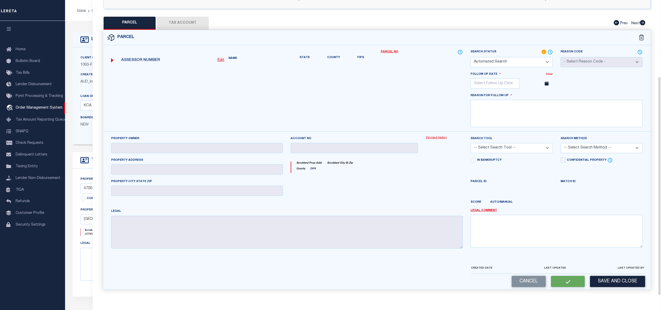
select select "NP"
type input "01/06/2026"
type textarea "new property for the year 2025"
checkbox input "false"
type textarea "Document uploaded that satisfies a legal requirement, changing from [GEOGRAPHIC…"
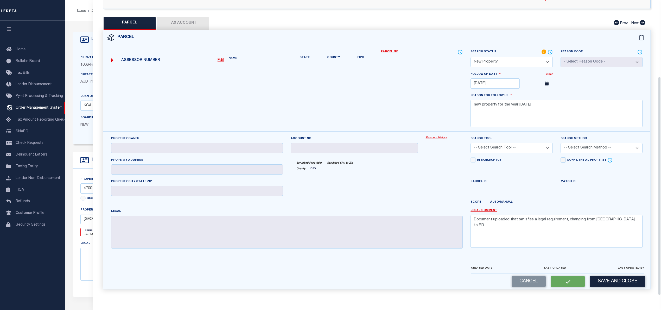
scroll to position [94, 0]
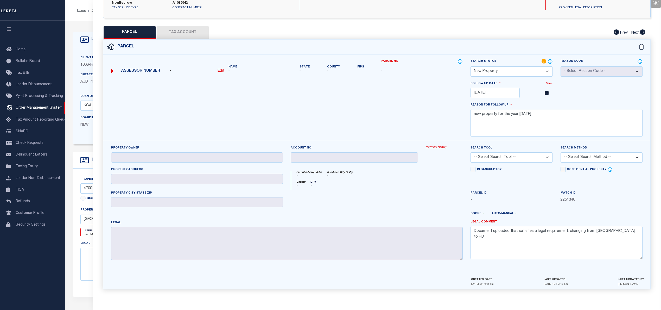
click at [510, 72] on select "Automated Search Bad Parcel Complete Duplicate Parcel High Dollar Reporting In …" at bounding box center [512, 71] width 82 height 10
click at [471, 66] on select "Automated Search Bad Parcel Complete Duplicate Parcel High Dollar Reporting In …" at bounding box center [512, 71] width 82 height 10
click at [516, 124] on textarea "new property for the year 2025" at bounding box center [557, 122] width 172 height 27
click at [541, 230] on textarea "Document uploaded that satisfies a legal requirement, changing from [GEOGRAPHIC…" at bounding box center [557, 242] width 172 height 33
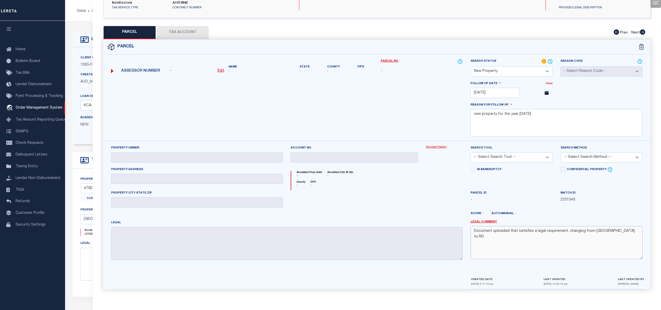
click at [540, 230] on textarea "Document uploaded that satisfies a legal requirement, changing from [GEOGRAPHIC…" at bounding box center [557, 242] width 172 height 33
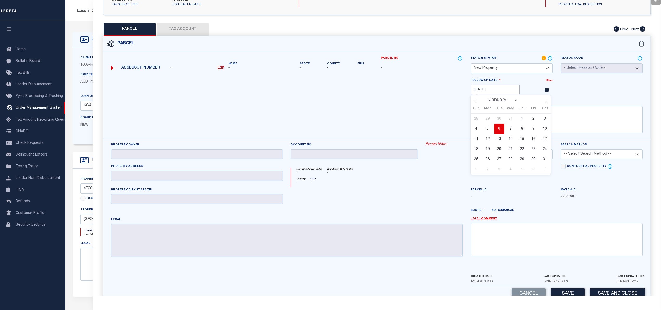
click at [499, 90] on input "01/06/2026" at bounding box center [495, 90] width 49 height 10
click at [499, 130] on span "6" at bounding box center [499, 129] width 10 height 10
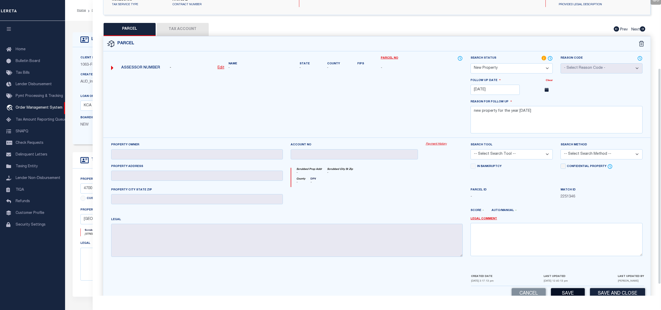
click at [572, 294] on button "Save" at bounding box center [568, 293] width 34 height 11
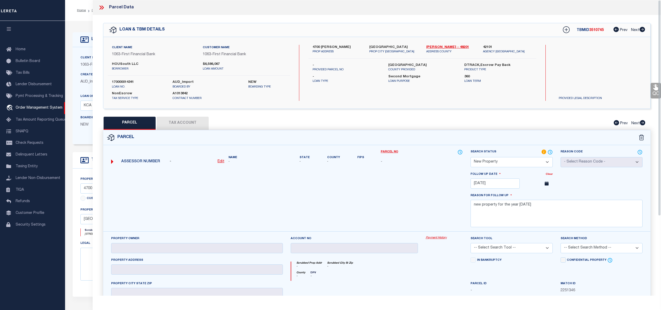
select select "AS"
checkbox input "false"
select select "NP"
type input "01/06/2026"
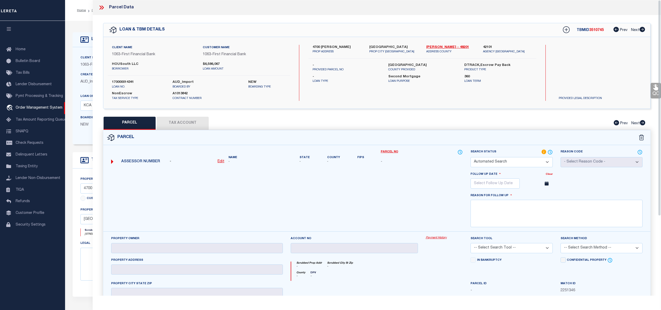
type textarea "new property for the year 2025"
checkbox input "false"
click at [104, 7] on icon at bounding box center [101, 7] width 7 height 7
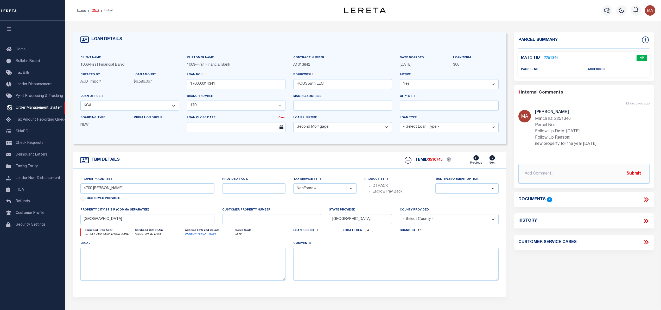
click at [92, 12] on link "OMS" at bounding box center [95, 10] width 7 height 3
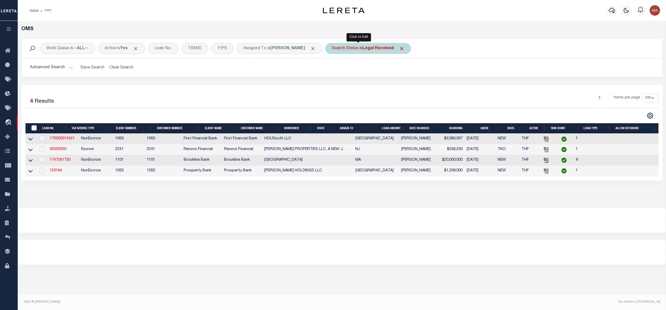
click at [358, 53] on div "Search Status is Legal Received" at bounding box center [368, 48] width 86 height 11
select select "RD"
click at [393, 89] on input "Apply" at bounding box center [400, 85] width 15 height 9
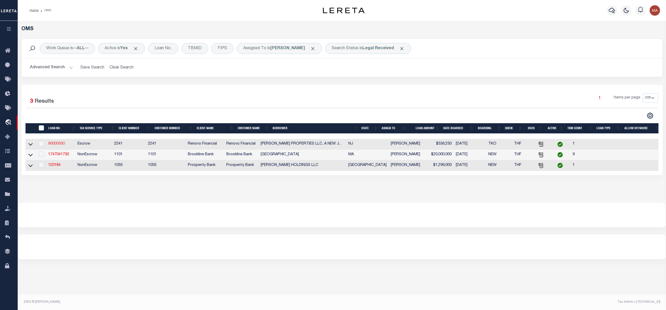
click at [55, 145] on link "90000930" at bounding box center [56, 144] width 17 height 4
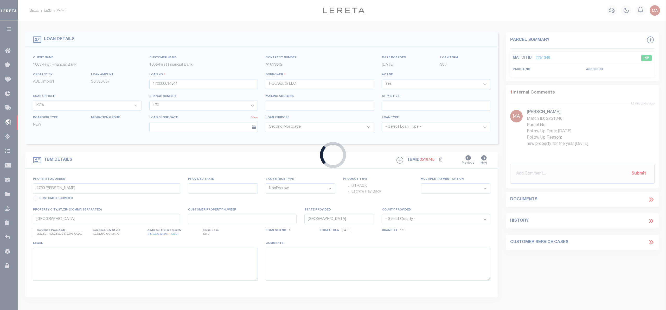
type input "90000930"
type input "SAMMIS PROPERTIES LLC, A NEW JERSEY LIMITED LIABILITY COMPANY"
select select
select select "400"
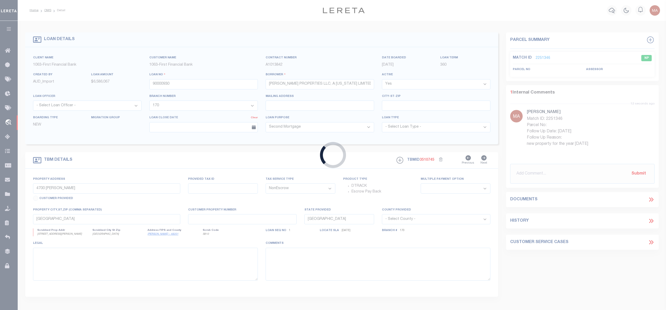
select select "Escrow"
type input "138-140 W Blackwell Street AB"
type input "2309-00505-0000-00011-0000"
select select
type input "Dover, NJ 07801"
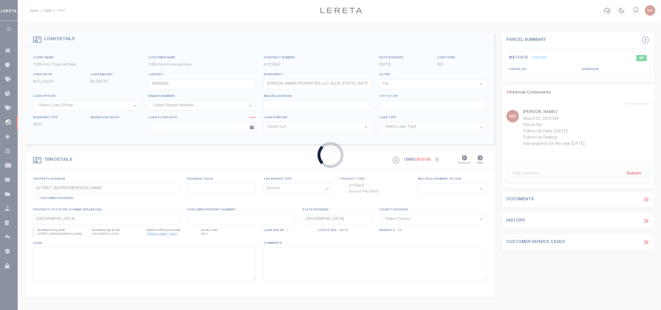
type input "a0kUS00000DfwII"
type input "NJ"
select select
select select "164194"
select select "25067"
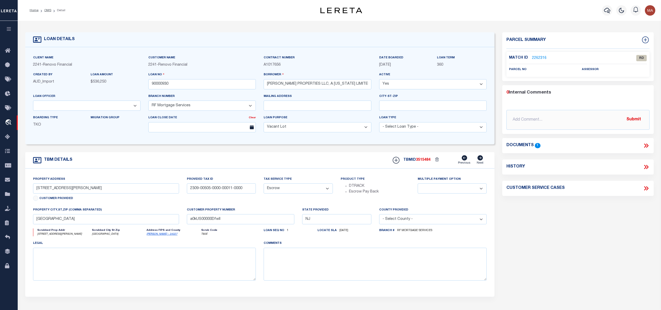
click at [541, 59] on link "2262316" at bounding box center [539, 57] width 15 height 5
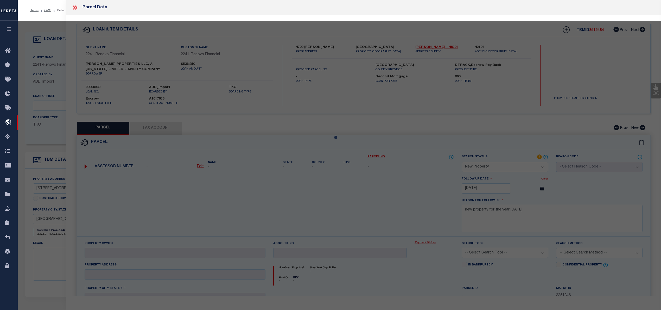
select select "AS"
checkbox input "false"
select select "RD"
checkbox input "false"
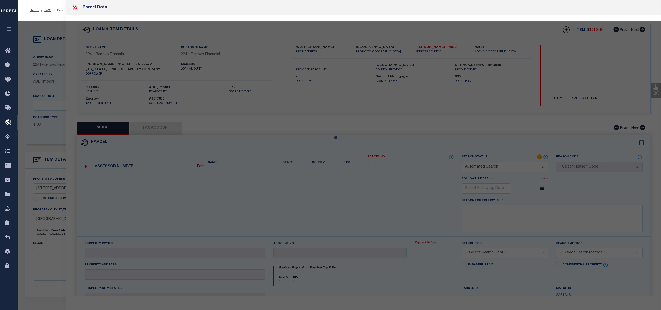
type textarea "Document uploaded that satisfies a legal requirement, changing from [GEOGRAPHIC…"
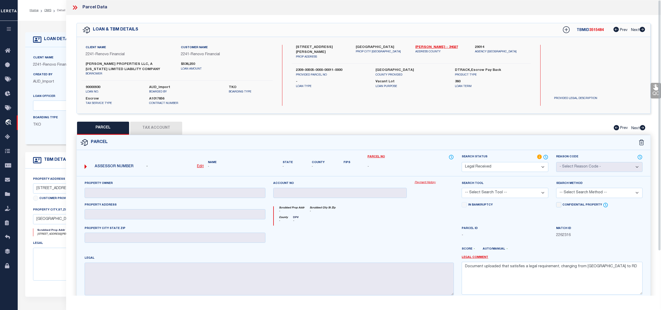
click at [75, 8] on icon at bounding box center [74, 7] width 2 height 4
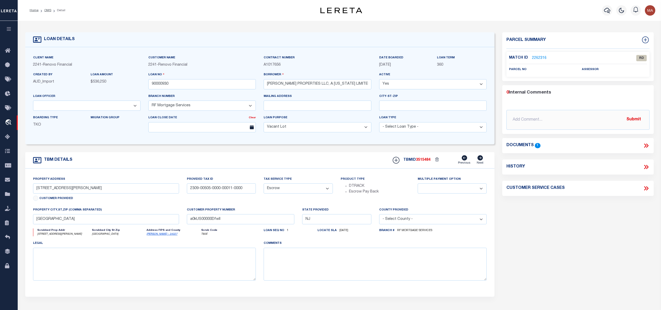
click at [645, 147] on icon at bounding box center [645, 145] width 2 height 4
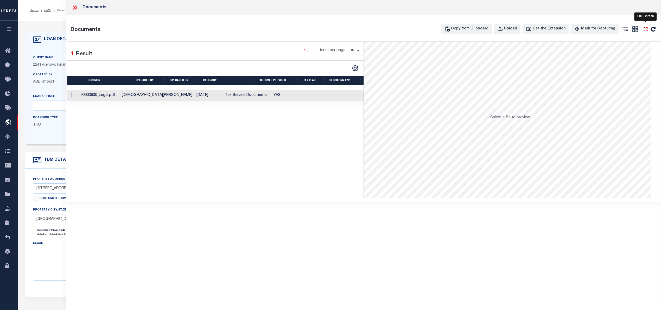
click at [644, 30] on icon "" at bounding box center [645, 29] width 7 height 7
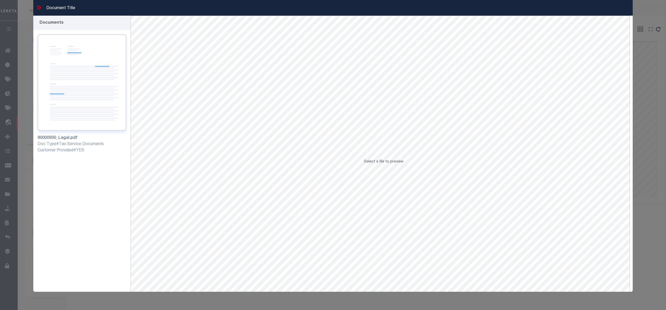
click at [84, 107] on img at bounding box center [81, 82] width 89 height 97
click at [35, 9] on icon at bounding box center [38, 7] width 7 height 7
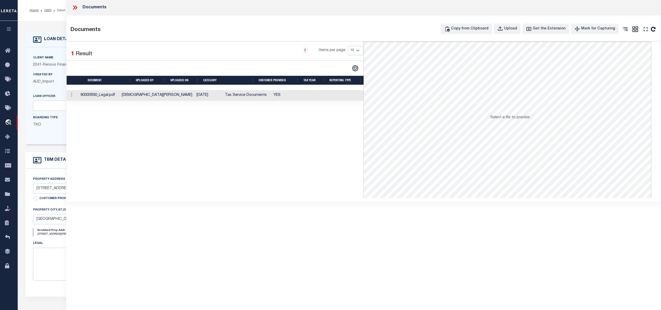
click at [77, 4] on icon at bounding box center [75, 7] width 7 height 7
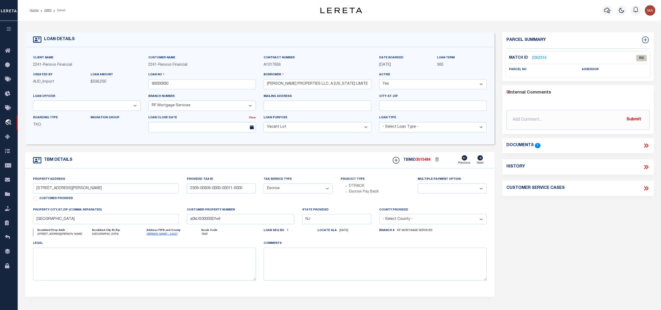
click at [543, 55] on link "2262316" at bounding box center [539, 57] width 15 height 5
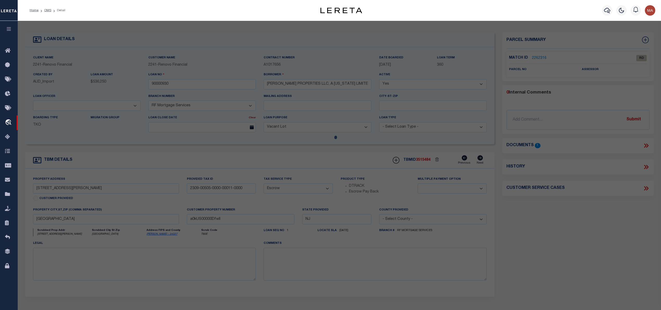
select select "AS"
checkbox input "false"
select select "PC"
type input "SAMMIS PROPERTIES LLC"
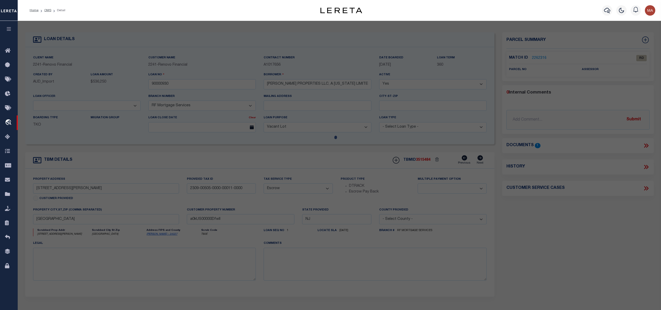
select select "AGW"
select select "LEG"
type input "138-140 W BLACKWELL ST AB"
type textarea "Lot: 11 Block: 505"
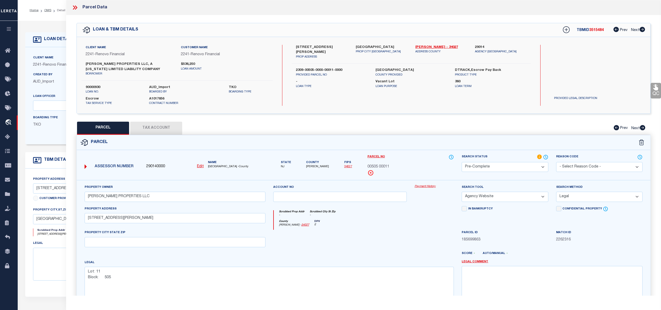
click at [596, 29] on span "3515484" at bounding box center [596, 30] width 15 height 4
copy span "3515484"
click at [95, 88] on label "90000930" at bounding box center [114, 87] width 56 height 5
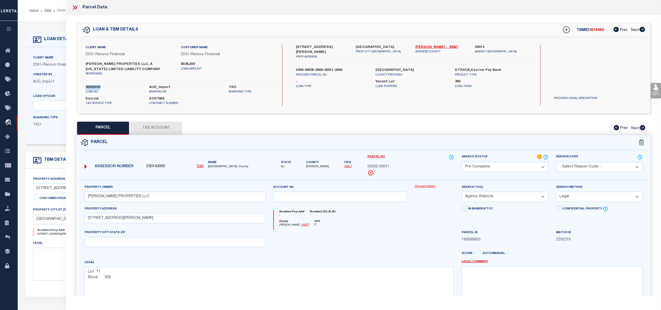
copy label "90000930"
click at [377, 166] on span "00505 00011" at bounding box center [378, 167] width 22 height 6
copy div "00505 00011"
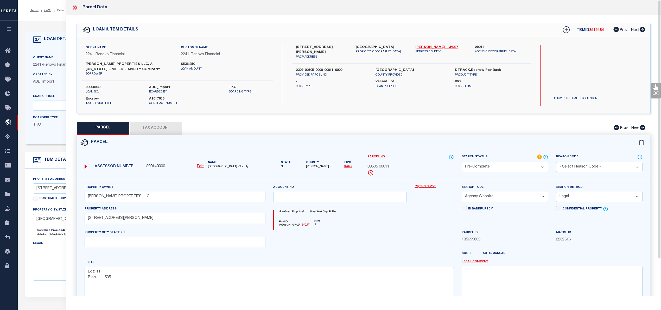
click at [76, 8] on icon at bounding box center [75, 7] width 7 height 7
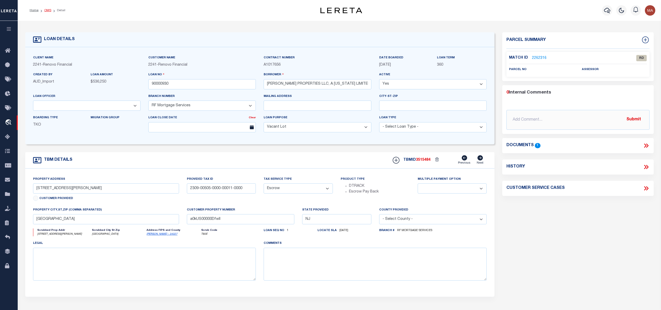
click at [44, 10] on link "OMS" at bounding box center [47, 10] width 7 height 3
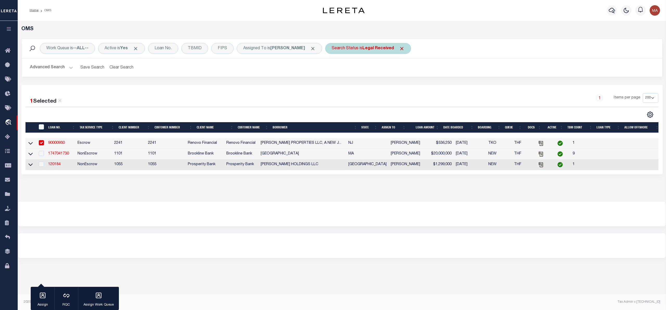
click at [373, 49] on b "Legal Received" at bounding box center [378, 48] width 31 height 4
select select "RD"
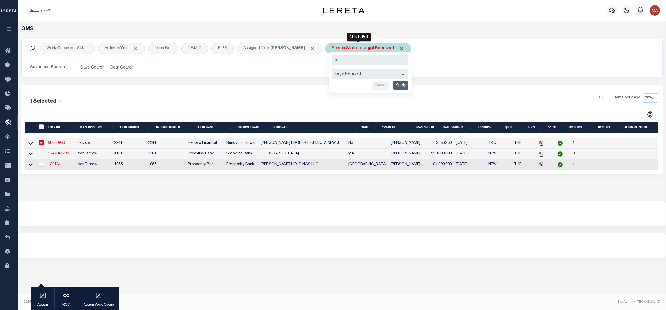
click at [395, 89] on input "Apply" at bounding box center [400, 85] width 15 height 9
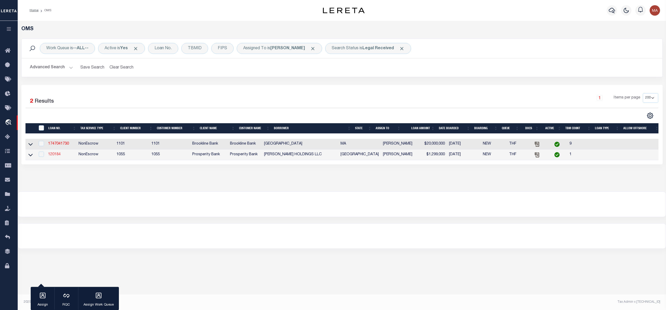
click at [55, 156] on link "120184" at bounding box center [54, 155] width 12 height 4
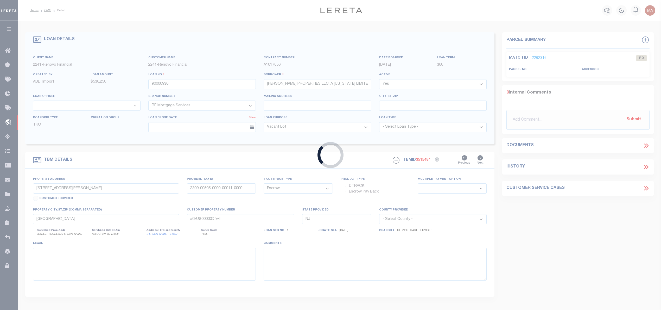
type input "120184"
type input "[PERSON_NAME] HOLDINGS LLC"
select select
type input "2925 STANFORD AVE"
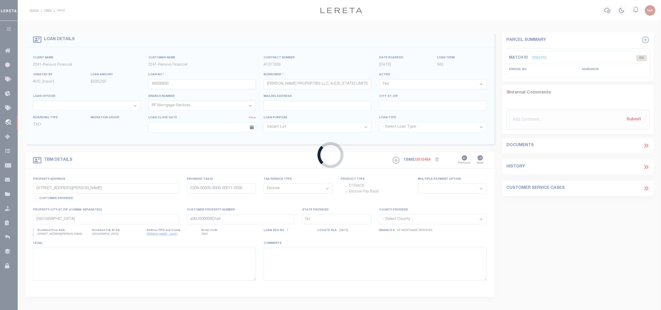
type input "DALLAS TX 75225"
select select "NonEscrow"
select select "22464"
select select "4055"
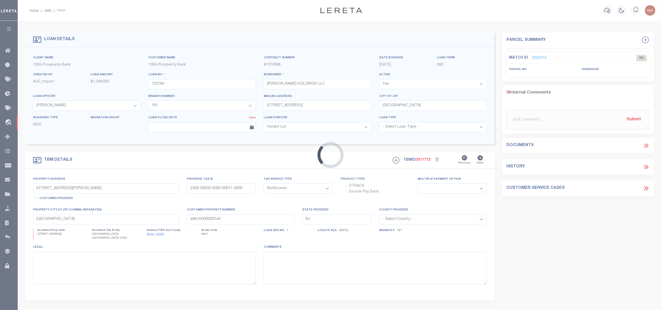
type input "1215 E COKE RD"
type input "00030067000055"
select select
type input "WINNSBORO, TX 75494"
type input "[GEOGRAPHIC_DATA]"
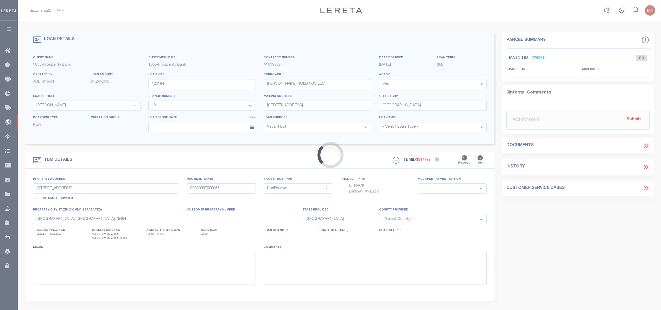
select select
type textarea "5.35 & 0.41 AC GRAY B KING SURVEY A-3"
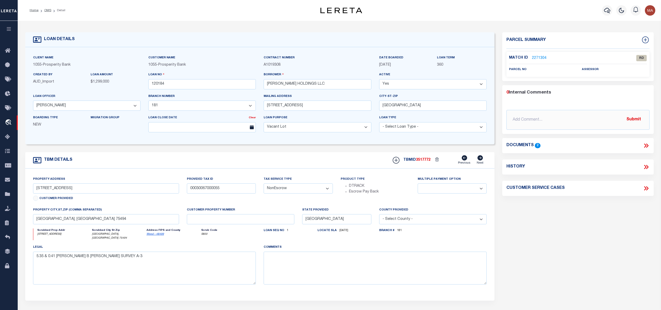
click at [532, 58] on link "2271304" at bounding box center [539, 57] width 15 height 5
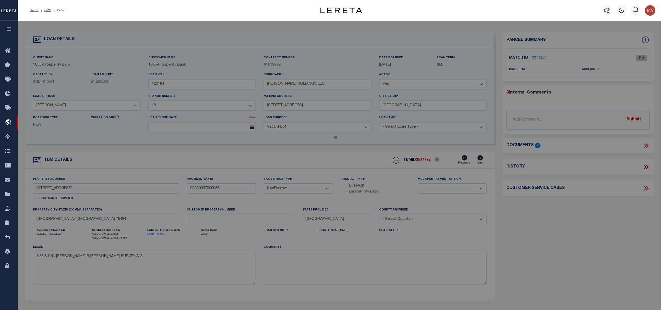
select select "AS"
select select
checkbox input "false"
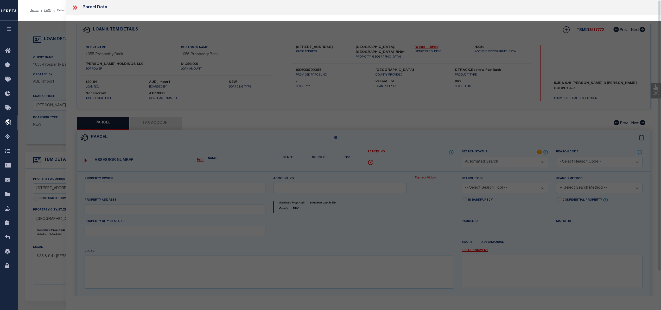
select select "RD"
checkbox input "false"
type textarea "Document uploaded that satisfies a legal requirement, changing from [GEOGRAPHIC…"
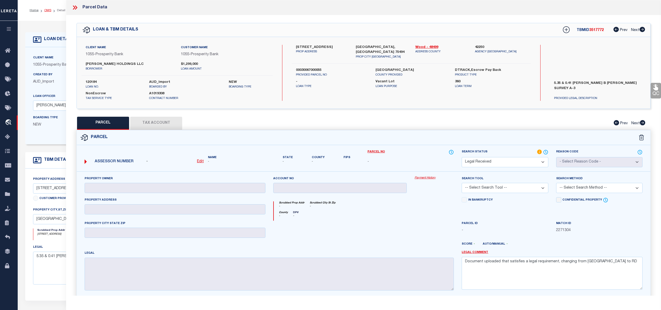
click at [46, 12] on link "OMS" at bounding box center [47, 10] width 7 height 3
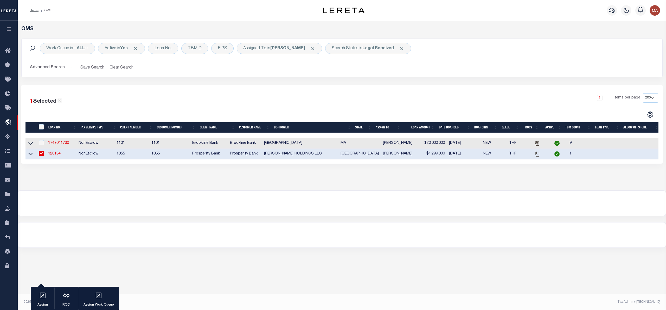
click at [58, 155] on link "120184" at bounding box center [54, 154] width 12 height 4
checkbox input "false"
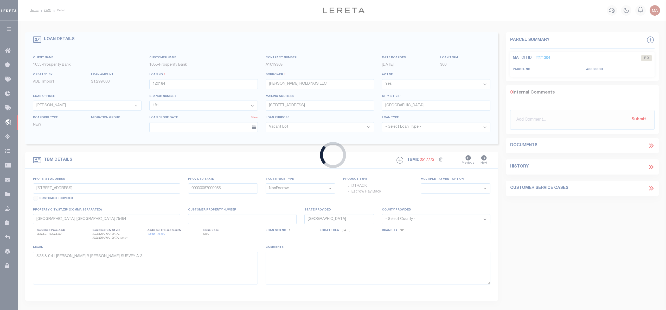
select select "22464"
select select "4055"
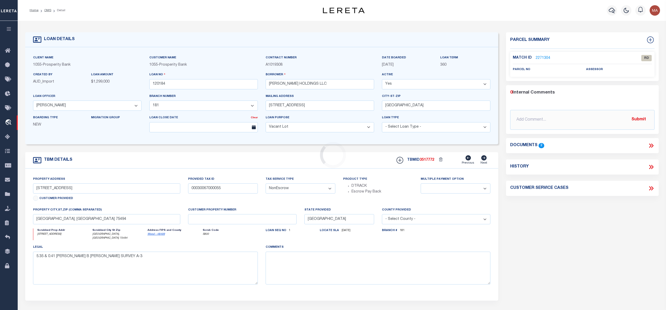
select select
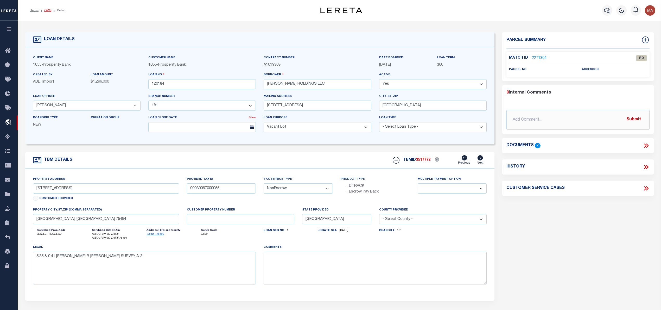
click at [49, 11] on link "OMS" at bounding box center [47, 10] width 7 height 3
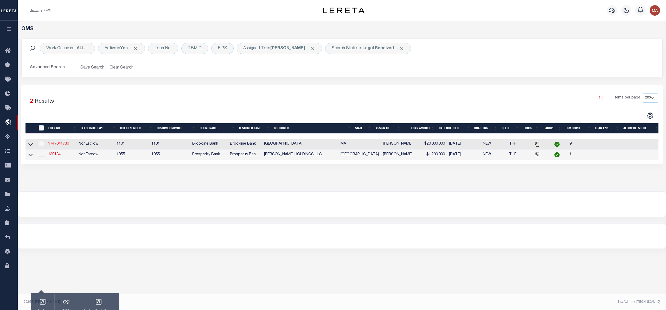
click at [63, 145] on link "1747041730" at bounding box center [58, 144] width 21 height 4
type input "1747041730"
type input "[GEOGRAPHIC_DATA]"
select select
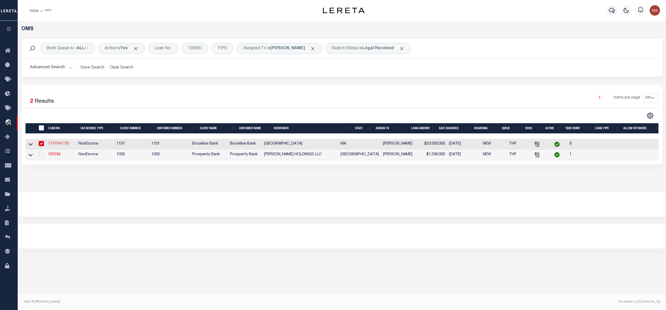
select select "100"
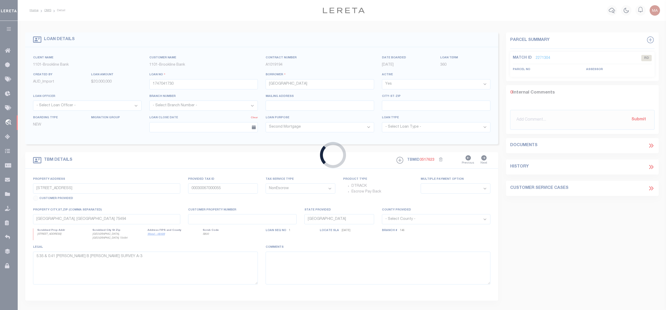
type input "[STREET_ADDRESS]"
type input "0304860001"
select select
type input "BOSTON MA 02111"
type input "42676"
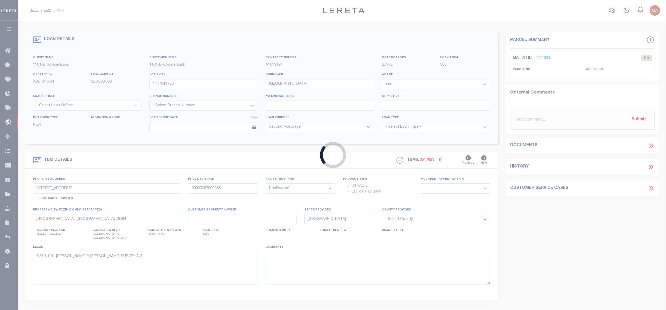
type input "MA"
select select
select select "4566"
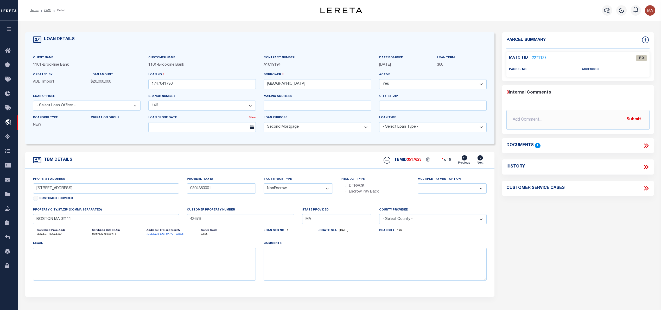
click at [542, 57] on link "2271123" at bounding box center [539, 57] width 15 height 5
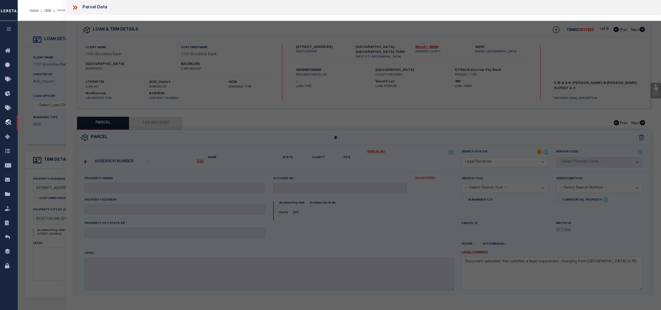
select select "AS"
checkbox input "false"
select select "RD"
checkbox input "false"
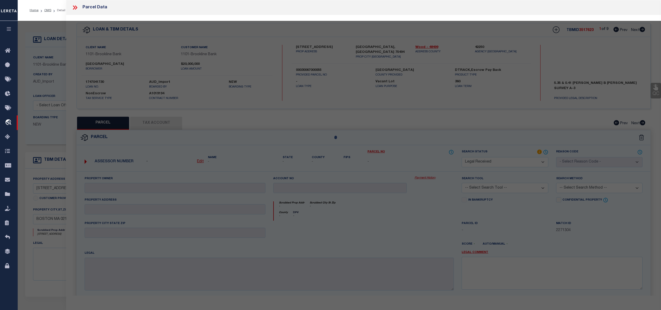
type textarea "Document uploaded that satisfies a legal requirement, changing from [GEOGRAPHIC…"
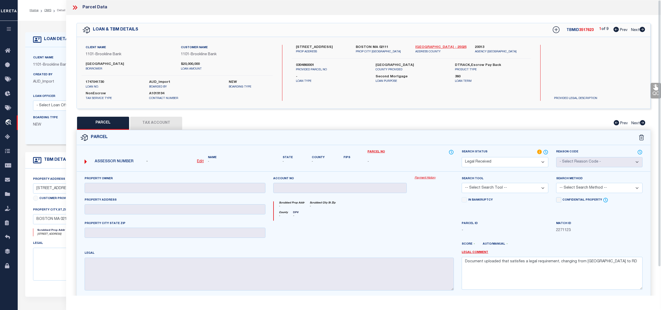
click at [427, 45] on link "[GEOGRAPHIC_DATA] - 25025" at bounding box center [441, 47] width 52 height 5
click at [304, 63] on label "0304860001" at bounding box center [332, 65] width 72 height 5
copy div "0304860001"
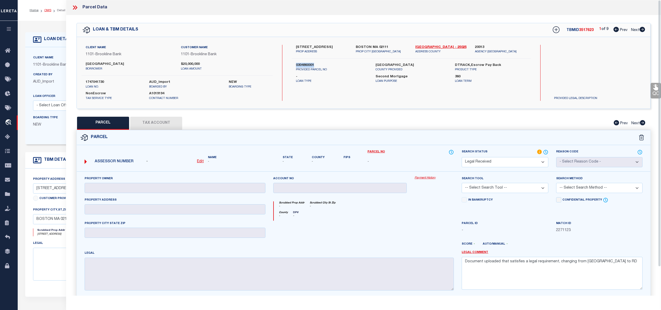
click at [48, 9] on link "OMS" at bounding box center [47, 10] width 7 height 3
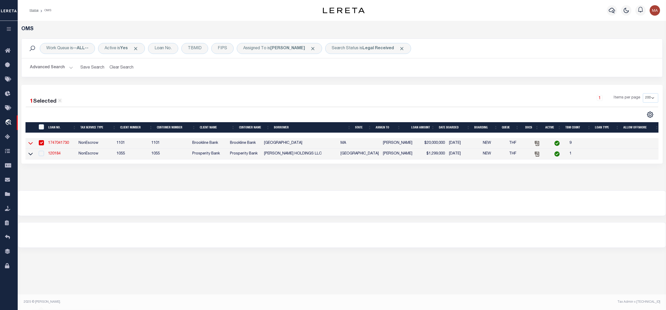
click at [29, 144] on icon at bounding box center [30, 142] width 4 height 5
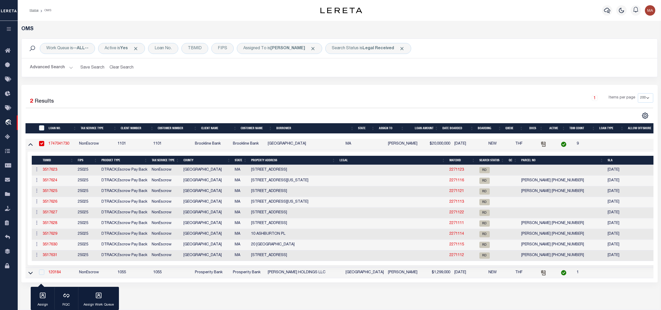
click at [29, 144] on icon at bounding box center [30, 143] width 4 height 5
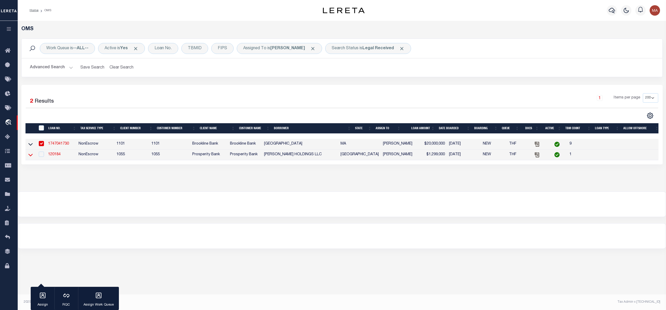
click at [29, 156] on icon at bounding box center [30, 154] width 4 height 5
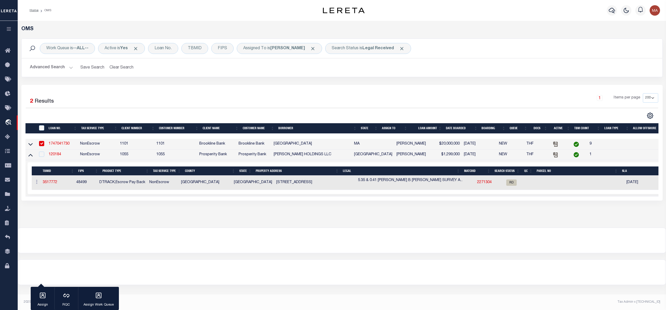
click at [29, 156] on icon at bounding box center [30, 154] width 4 height 5
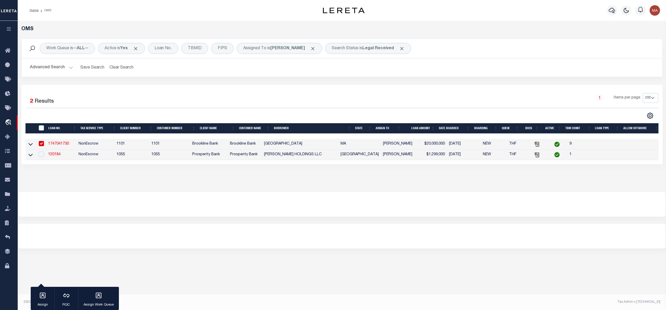
click at [40, 145] on input "checkbox" at bounding box center [41, 143] width 5 height 5
checkbox input "false"
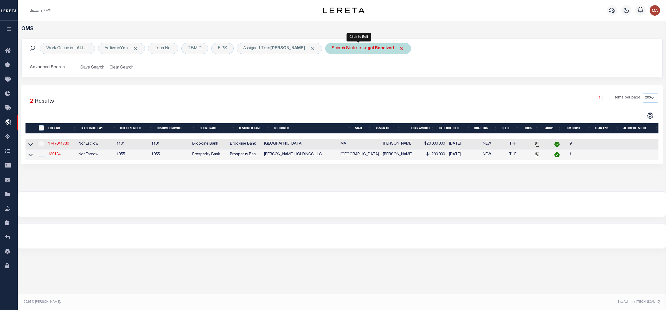
click at [344, 47] on div "Search Status is Legal Received" at bounding box center [368, 48] width 86 height 11
select select "RD"
click at [395, 89] on input "Apply" at bounding box center [400, 85] width 15 height 9
click at [358, 45] on div "Search Status is Legal Received" at bounding box center [368, 48] width 86 height 11
click at [378, 76] on select "Automated Search Bad Parcel Complete Duplicate Parcel High Dollar Reporting In …" at bounding box center [370, 74] width 77 height 10
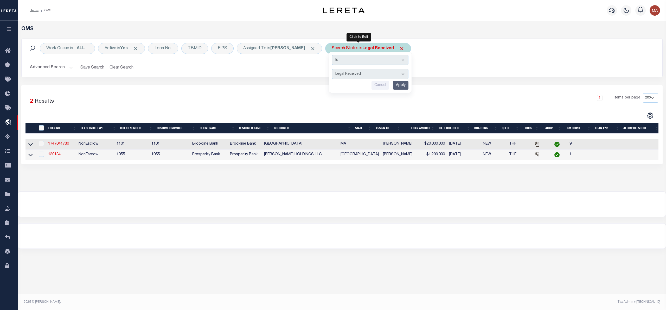
select select "IP"
click at [332, 69] on select "Automated Search Bad Parcel Complete Duplicate Parcel High Dollar Reporting In …" at bounding box center [370, 74] width 77 height 10
click at [399, 92] on div "Is Contains Automated Search Bad Parcel Complete Duplicate Parcel High Dollar R…" at bounding box center [370, 72] width 83 height 41
click at [395, 85] on input "Apply" at bounding box center [400, 85] width 15 height 9
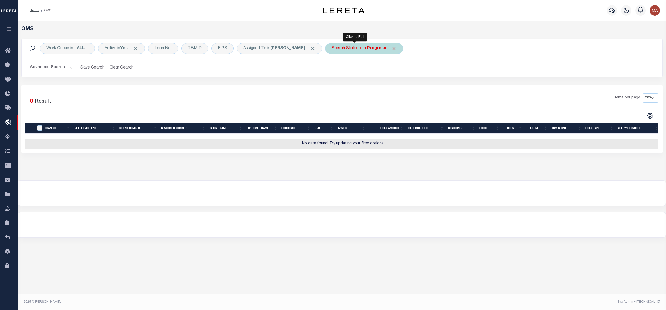
click at [367, 45] on div "Search Status is In Progress" at bounding box center [364, 48] width 78 height 11
click at [357, 70] on select "Automated Search Bad Parcel Complete Duplicate Parcel High Dollar Reporting In …" at bounding box center [370, 74] width 77 height 10
select select "RD"
click at [332, 69] on select "Automated Search Bad Parcel Complete Duplicate Parcel High Dollar Reporting In …" at bounding box center [370, 74] width 77 height 10
click at [393, 87] on input "Apply" at bounding box center [400, 85] width 15 height 9
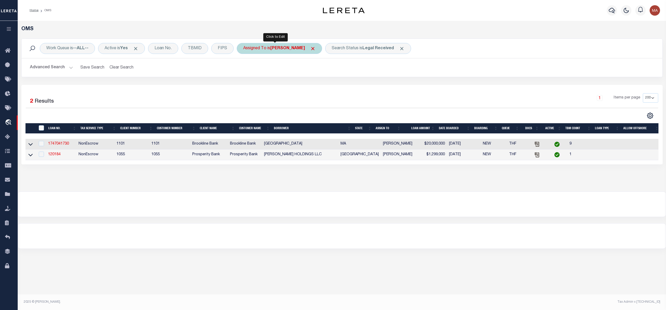
click at [291, 49] on b "[PERSON_NAME]" at bounding box center [287, 48] width 35 height 4
click at [298, 78] on select "--Unassigned-- Abdul Muzain Adrienne Cayea Agustin Fernandez Ahmad Darwish Albe…" at bounding box center [282, 74] width 77 height 10
select select "[PERSON_NAME]"
click at [245, 69] on select "--Unassigned-- Abdul Muzain Adrienne Cayea Agustin Fernandez Ahmad Darwish Albe…" at bounding box center [282, 74] width 77 height 10
click at [315, 90] on input "Apply" at bounding box center [312, 85] width 15 height 9
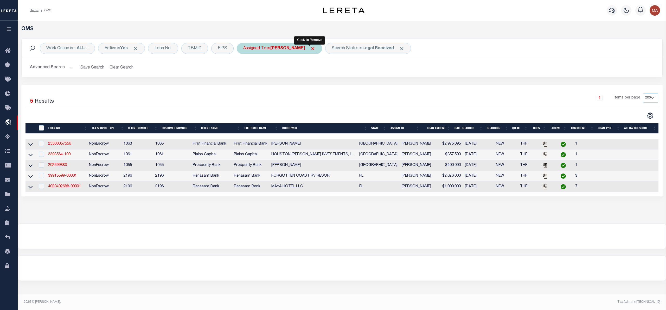
click at [310, 48] on span "Click to Remove" at bounding box center [312, 48] width 5 height 5
click at [254, 49] on div "Assigned To" at bounding box center [255, 48] width 36 height 11
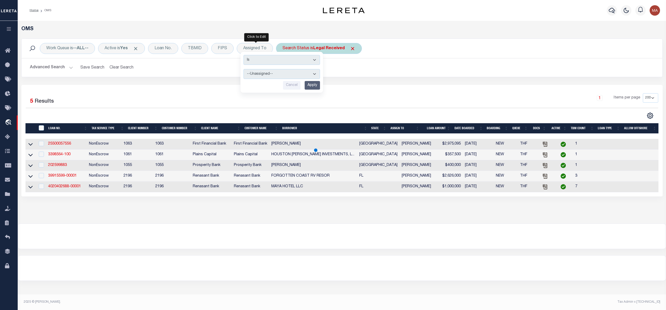
select select "[PERSON_NAME]"
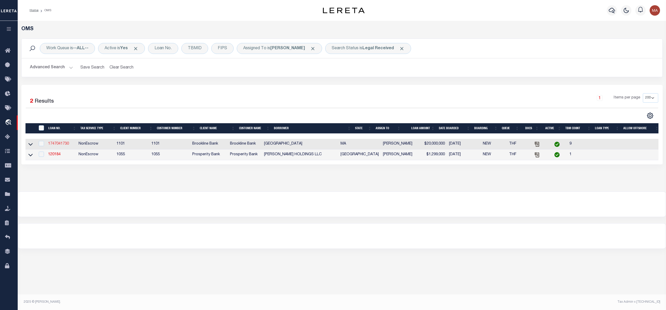
click at [60, 145] on link "1747041730" at bounding box center [58, 144] width 21 height 4
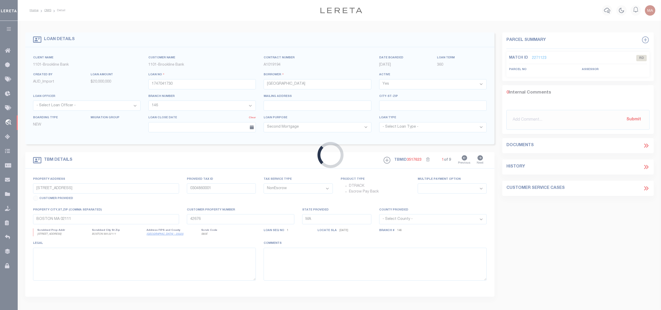
select select
select select "4566"
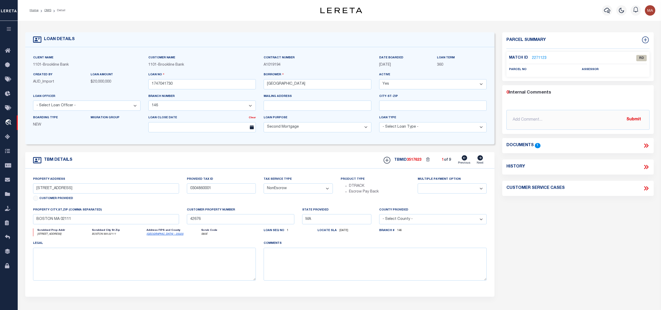
click at [542, 58] on link "2271123" at bounding box center [539, 57] width 15 height 5
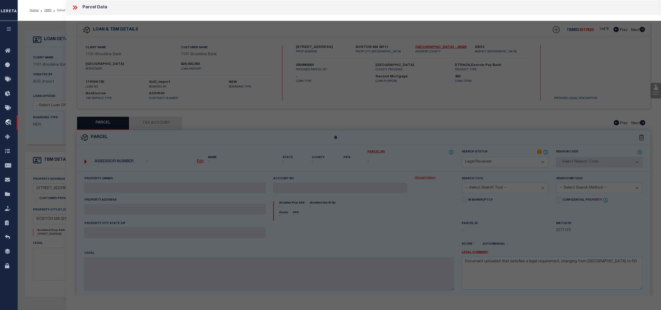
select select "AS"
checkbox input "false"
select select "RD"
checkbox input "false"
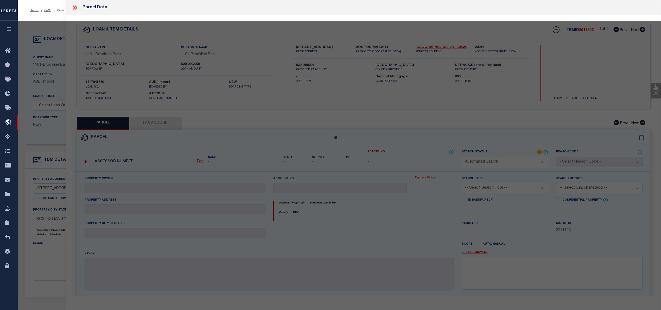
type textarea "Document uploaded that satisfies a legal requirement, changing from [GEOGRAPHIC…"
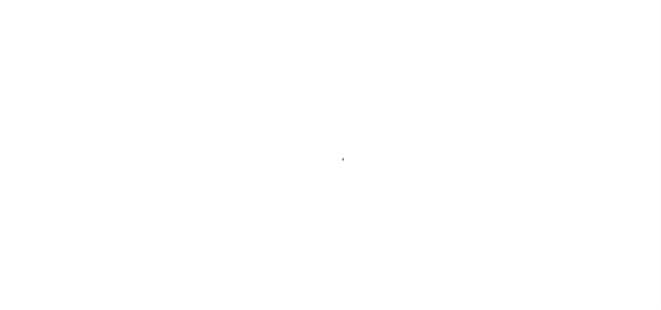
select select "164194"
select select "25067"
select select "400"
select select "Escrow"
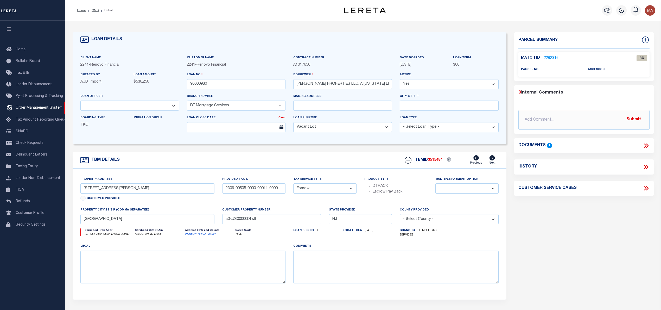
click at [644, 146] on icon at bounding box center [646, 145] width 7 height 7
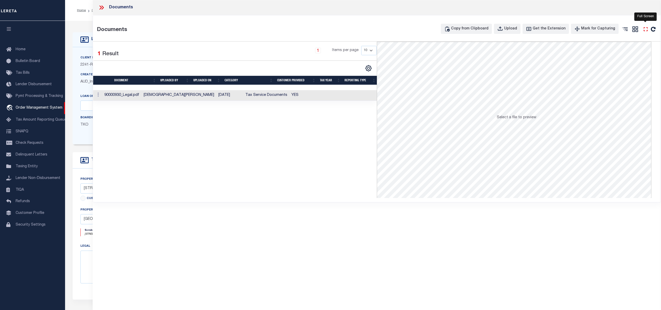
click at [647, 30] on icon "" at bounding box center [645, 29] width 7 height 7
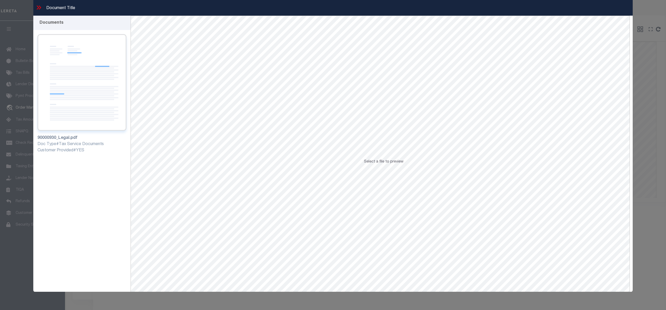
click at [71, 70] on img at bounding box center [81, 82] width 89 height 97
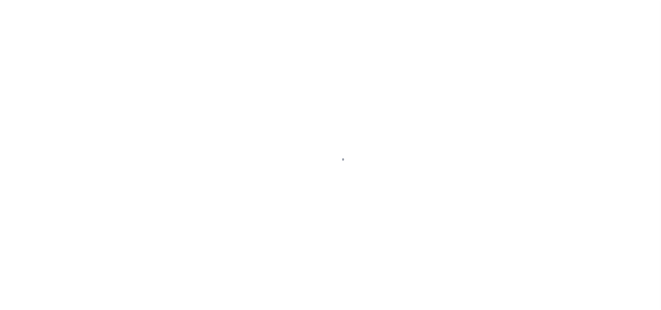
select select "RD"
select select "164194"
select select "25067"
select select "400"
select select "Escrow"
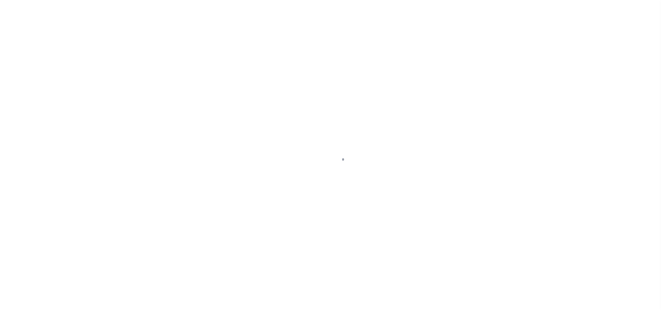
select select
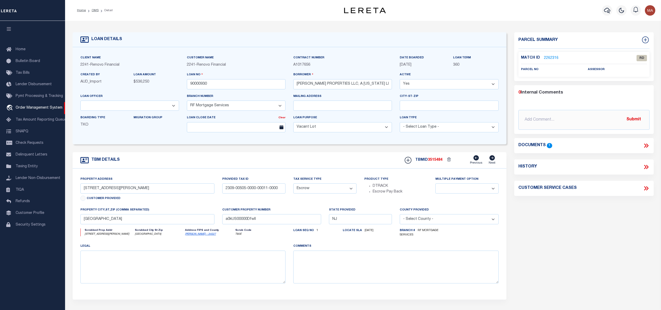
click at [554, 56] on link "2262316" at bounding box center [551, 57] width 15 height 5
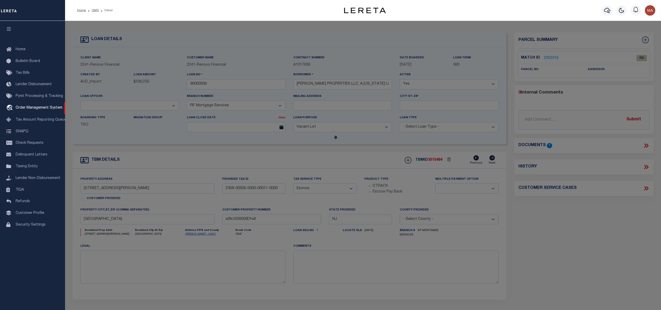
select select "AS"
checkbox input "false"
select select "RD"
checkbox input "false"
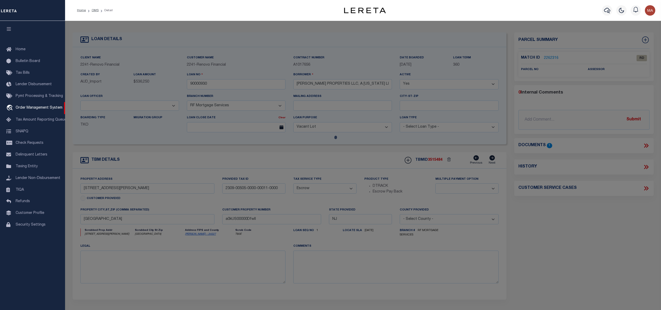
type textarea "Document uploaded that satisfies a legal requirement, changing from [GEOGRAPHIC…"
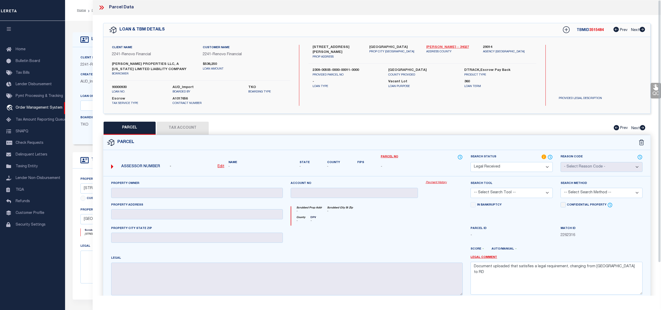
click at [434, 47] on link "[PERSON_NAME] - 34027" at bounding box center [450, 47] width 49 height 5
drag, startPoint x: 310, startPoint y: 45, endPoint x: 350, endPoint y: 48, distance: 39.7
click at [350, 48] on div "[STREET_ADDRESS][PERSON_NAME] AB PROP ADDRESS" at bounding box center [337, 52] width 57 height 15
copy label "[STREET_ADDRESS][PERSON_NAME]"
click at [219, 168] on u "Edit" at bounding box center [221, 166] width 7 height 4
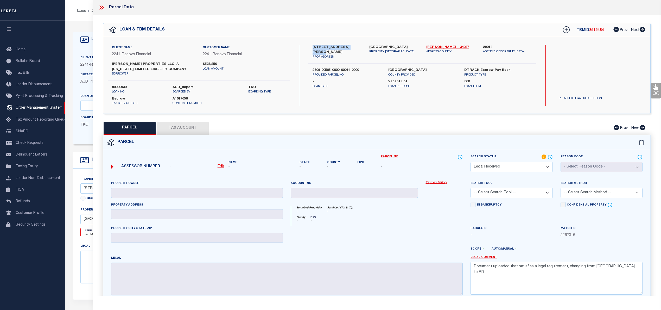
select select "RD"
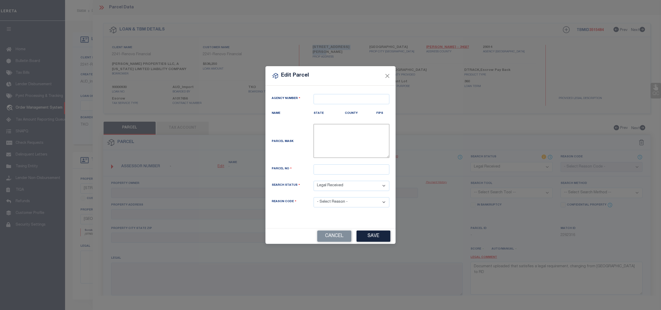
type textarea "-"
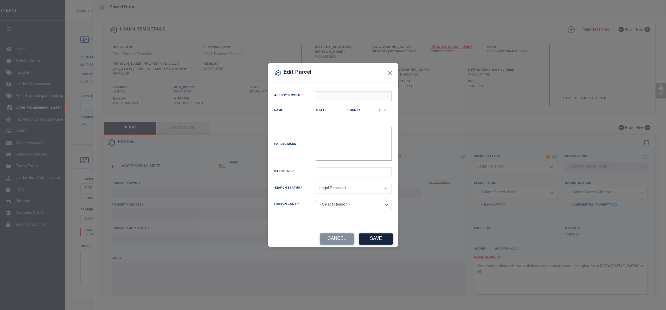
click at [353, 92] on input "text" at bounding box center [354, 96] width 76 height 10
type input "29014"
click at [336, 113] on div "State -" at bounding box center [328, 113] width 24 height 13
click at [339, 95] on input "text" at bounding box center [354, 96] width 76 height 10
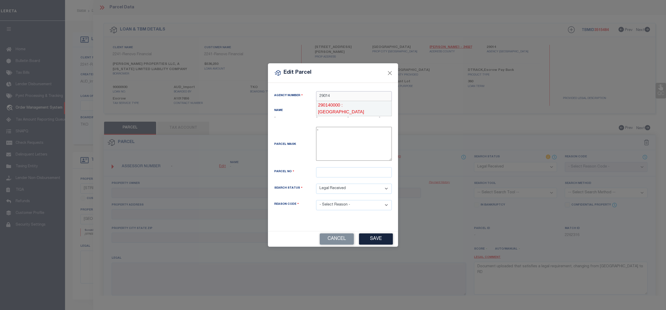
click at [341, 104] on div "290140000 : [GEOGRAPHIC_DATA]" at bounding box center [353, 108] width 75 height 15
type input "290140000"
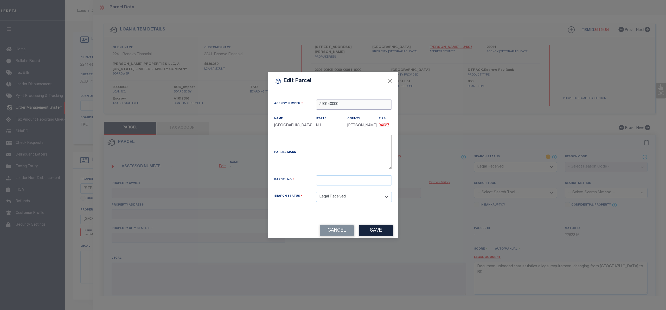
type input "290140000"
click at [324, 177] on input "text" at bounding box center [354, 180] width 76 height 10
type input "00505 00011"
click at [374, 234] on button "Save" at bounding box center [376, 230] width 34 height 11
select select "RD"
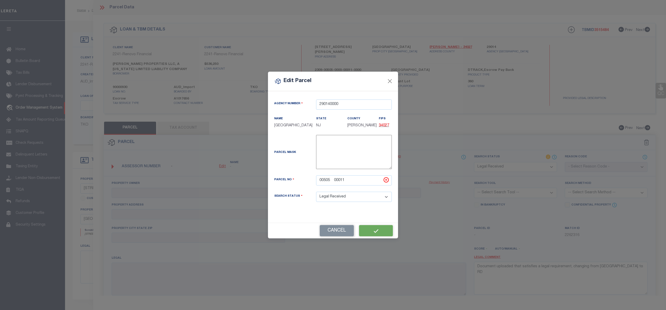
checkbox input "false"
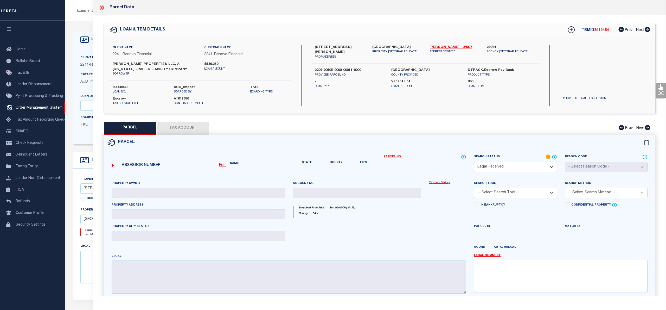
checkbox input "false"
type textarea "Document uploaded that satisfies a legal requirement, changing from [GEOGRAPHIC…"
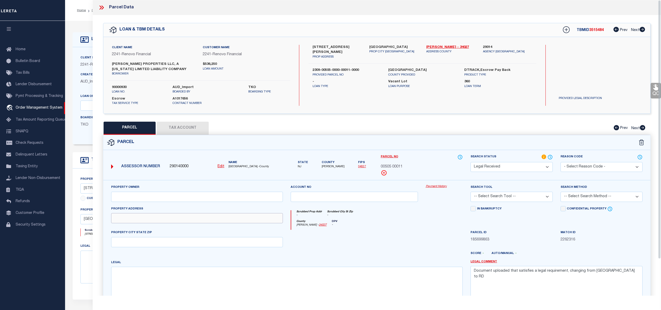
click at [138, 219] on input "text" at bounding box center [197, 218] width 172 height 10
click at [170, 218] on input "text" at bounding box center [197, 218] width 172 height 10
paste input "[STREET_ADDRESS][PERSON_NAME]"
click at [122, 219] on input "[STREET_ADDRESS][PERSON_NAME]" at bounding box center [197, 218] width 172 height 10
type input "[STREET_ADDRESS][PERSON_NAME]"
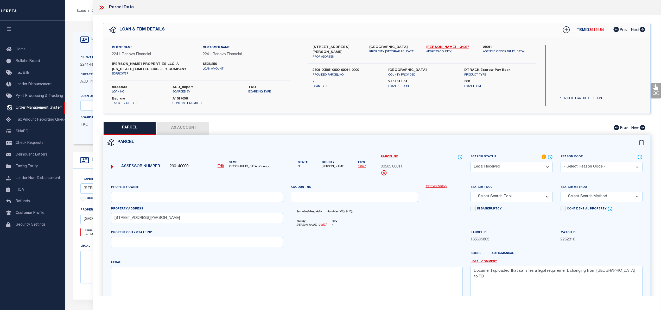
click at [135, 204] on div "Property Owner" at bounding box center [197, 194] width 180 height 21
click at [138, 199] on input "text" at bounding box center [197, 197] width 172 height 10
paste input "[PERSON_NAME] PROPERTIES LLC"
type input "[PERSON_NAME] PROPERTIES LLC"
click at [122, 277] on textarea at bounding box center [287, 282] width 352 height 33
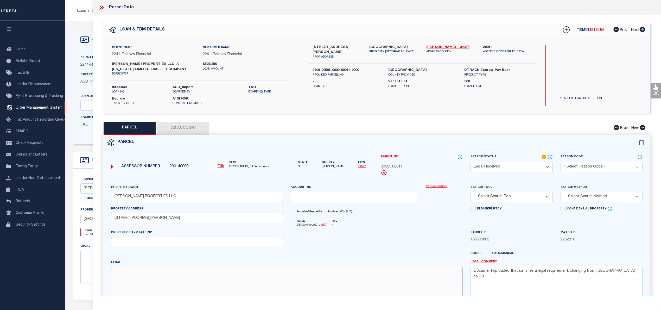
paste textarea "Block: 505"
click at [117, 274] on textarea "Block: 505" at bounding box center [287, 282] width 352 height 33
paste textarea "Lot: 11"
type textarea "Lot: 11 Block: 505"
click at [497, 167] on select "Automated Search Bad Parcel Complete Duplicate Parcel High Dollar Reporting In …" at bounding box center [512, 167] width 82 height 10
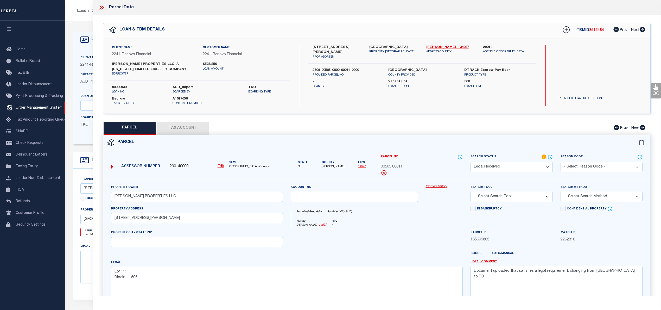
select select "PC"
click at [471, 162] on select "Automated Search Bad Parcel Complete Duplicate Parcel High Dollar Reporting In …" at bounding box center [512, 167] width 82 height 10
click at [498, 190] on div "Search Tool -- Select Search Tool -- 3rd Party Website Agency File Agency Websi…" at bounding box center [512, 192] width 82 height 17
click at [499, 200] on select "-- Select Search Tool -- 3rd Party Website Agency File Agency Website ATLS CNV-…" at bounding box center [512, 197] width 82 height 10
select select "AGW"
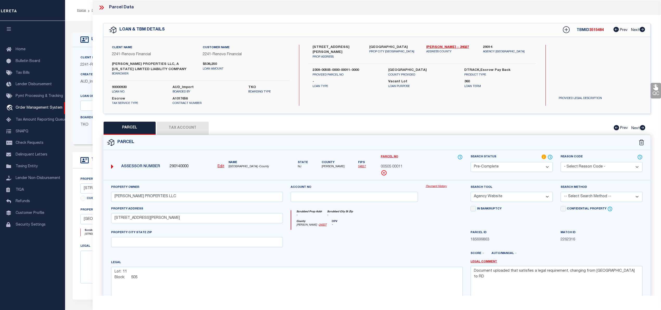
click at [471, 193] on select "-- Select Search Tool -- 3rd Party Website Agency File Agency Website ATLS CNV-…" at bounding box center [512, 197] width 82 height 10
click at [580, 196] on select "-- Select Search Method -- Property Address Legal Liability Info Provided" at bounding box center [602, 197] width 82 height 10
select select "LEG"
click at [561, 193] on select "-- Select Search Method -- Property Address Legal Liability Info Provided" at bounding box center [602, 197] width 82 height 10
click at [570, 277] on textarea "Document uploaded that satisfies a legal requirement, changing from [GEOGRAPHIC…" at bounding box center [557, 282] width 172 height 33
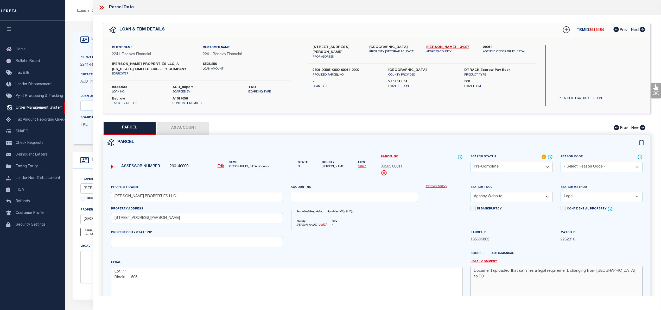
click at [570, 277] on textarea "Document uploaded that satisfies a legal requirement, changing from [GEOGRAPHIC…" at bounding box center [557, 282] width 172 height 33
click at [176, 129] on button "Tax Account" at bounding box center [183, 128] width 52 height 13
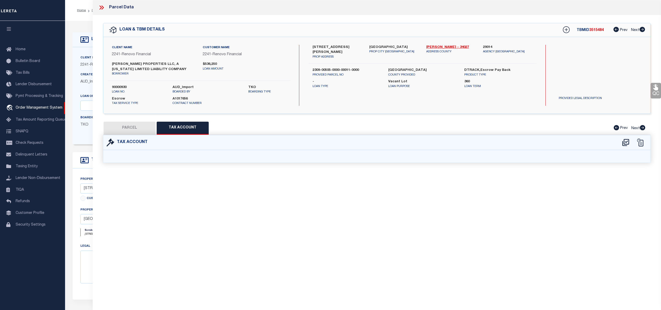
select select "100"
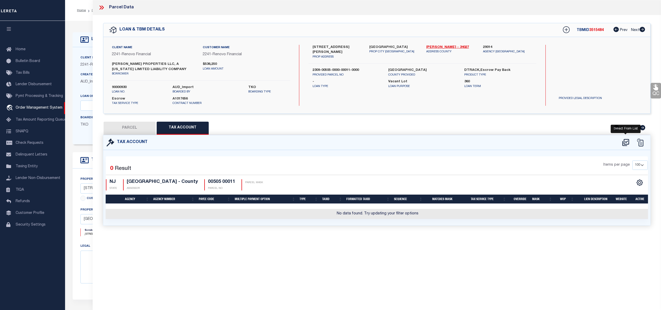
click at [625, 139] on icon at bounding box center [625, 142] width 7 height 7
select select "100"
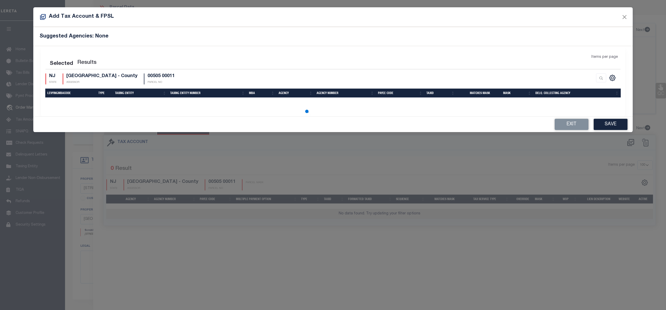
select select "100"
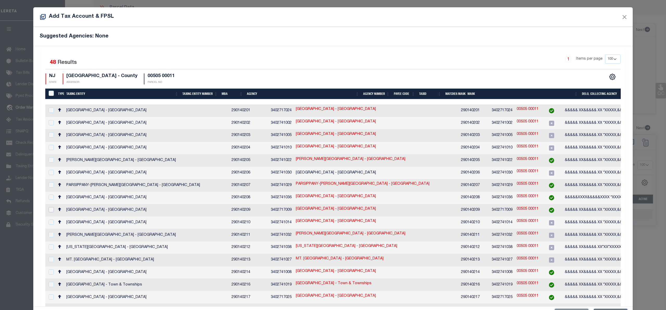
click at [50, 207] on input "checkbox" at bounding box center [51, 209] width 5 height 5
checkbox input "true"
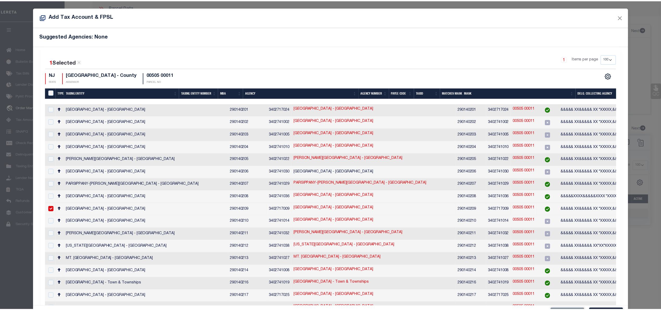
scroll to position [19, 0]
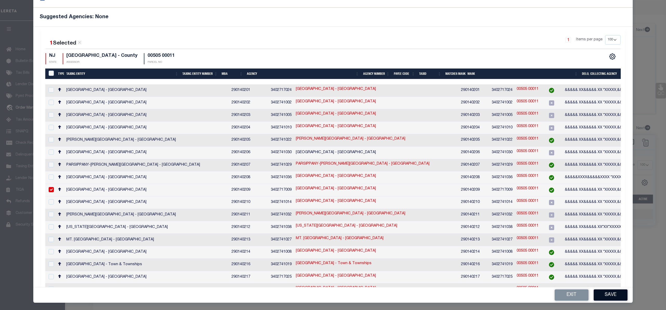
click at [603, 295] on button "Save" at bounding box center [611, 294] width 34 height 11
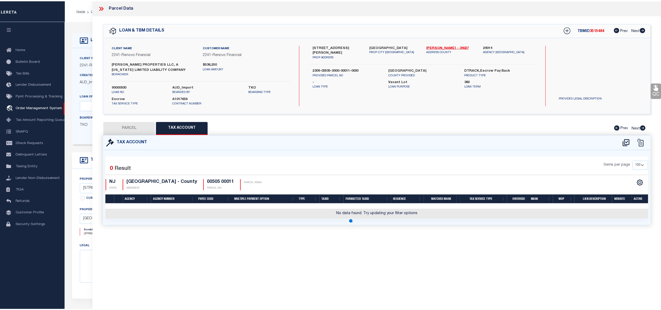
scroll to position [0, 0]
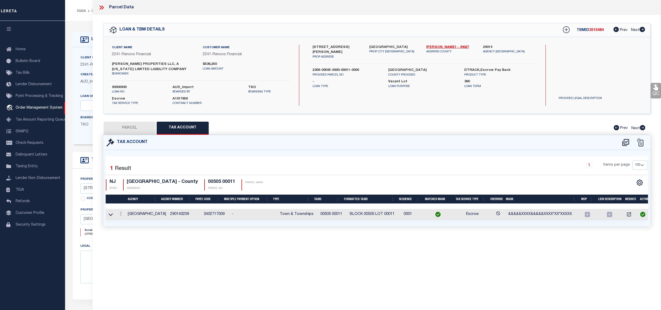
click at [135, 117] on div "QC QC QC" at bounding box center [377, 127] width 568 height 224
click at [134, 125] on button "PARCEL" at bounding box center [130, 128] width 52 height 13
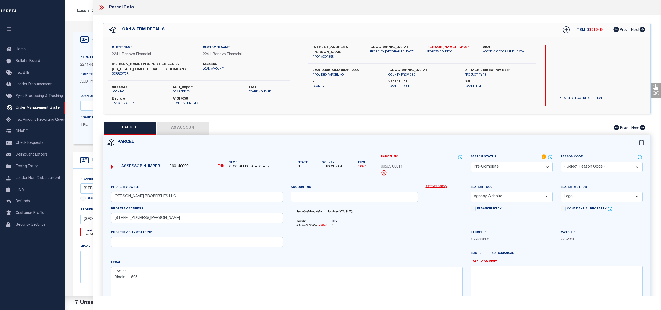
scroll to position [57, 0]
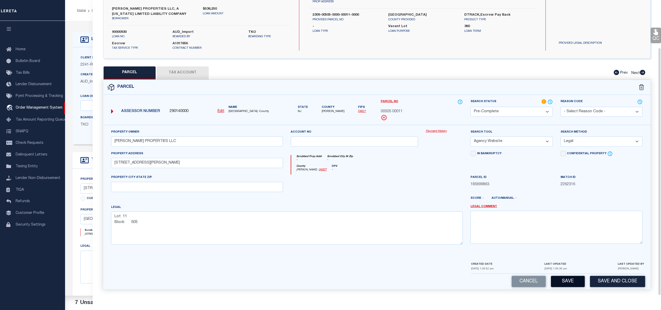
click at [560, 280] on button "Save" at bounding box center [568, 281] width 34 height 11
select select "AS"
select select
checkbox input "false"
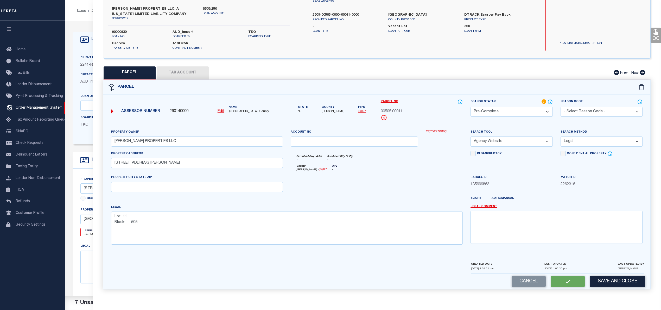
checkbox input "false"
select select "PC"
type input "SAMMIS PROPERTIES LLC"
select select "AGW"
select select "LEG"
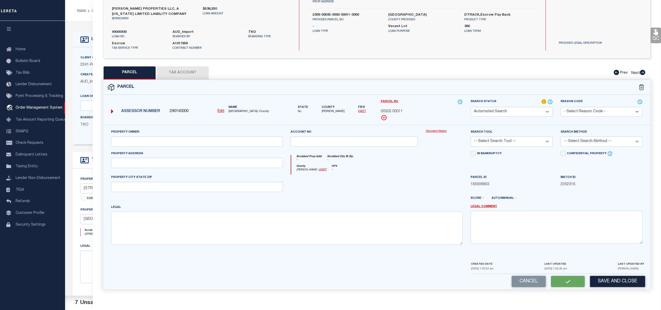
type input "138-140 W BLACKWELL ST AB"
type textarea "Lot: 11 Block: 505"
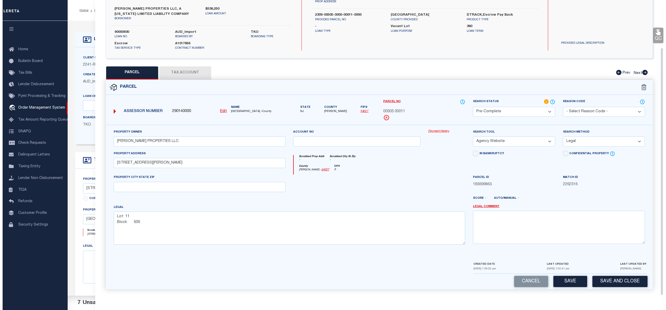
scroll to position [0, 0]
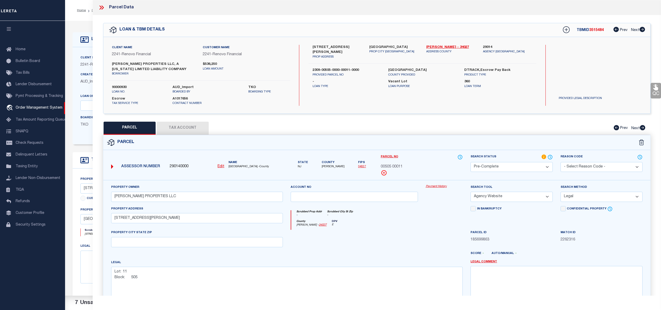
click at [99, 8] on icon at bounding box center [101, 7] width 7 height 7
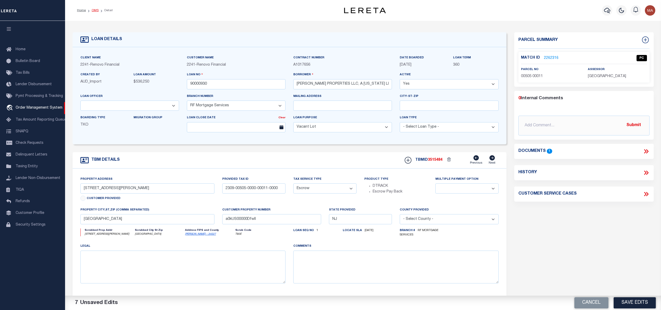
click at [93, 10] on link "OMS" at bounding box center [95, 10] width 7 height 3
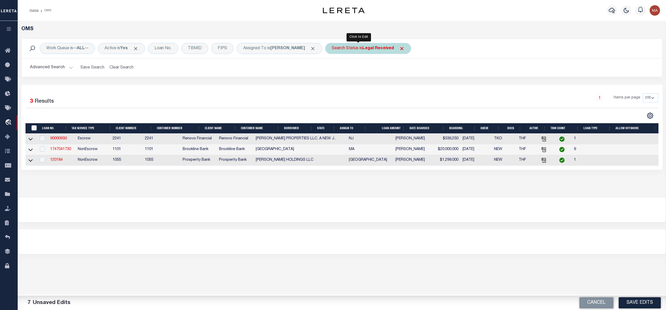
click at [344, 49] on div "Search Status is Legal Received" at bounding box center [368, 48] width 86 height 11
select select "RD"
click at [393, 82] on input "Apply" at bounding box center [400, 85] width 15 height 9
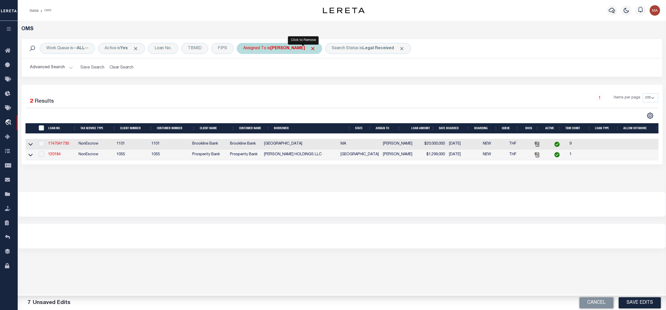
click at [310, 49] on span "Click to Remove" at bounding box center [312, 48] width 5 height 5
click at [258, 50] on div "Assigned To" at bounding box center [255, 48] width 36 height 11
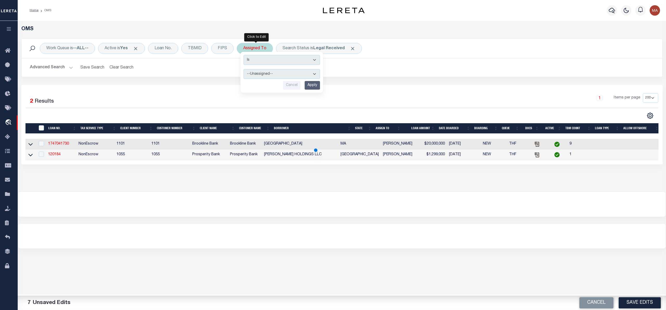
select select "[PERSON_NAME]"
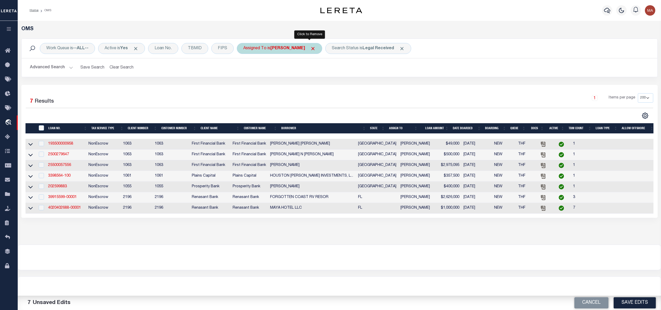
click at [310, 48] on span "Click to Remove" at bounding box center [312, 48] width 5 height 5
click at [273, 48] on div "Assigned To" at bounding box center [255, 48] width 36 height 11
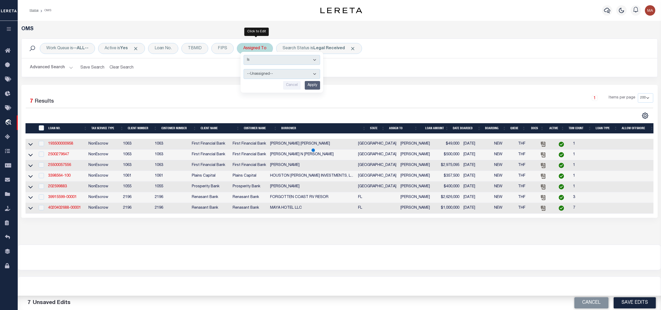
select select "[PERSON_NAME]"
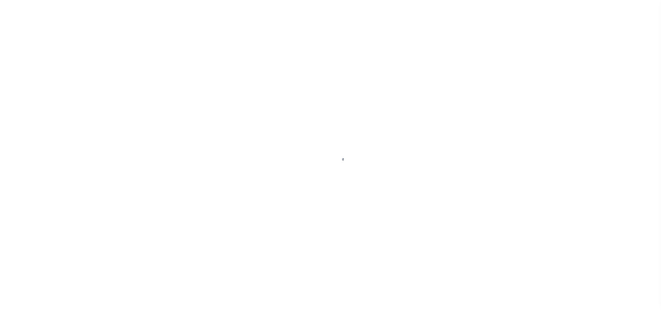
select select "4566"
select select "100"
select select "NonEscrow"
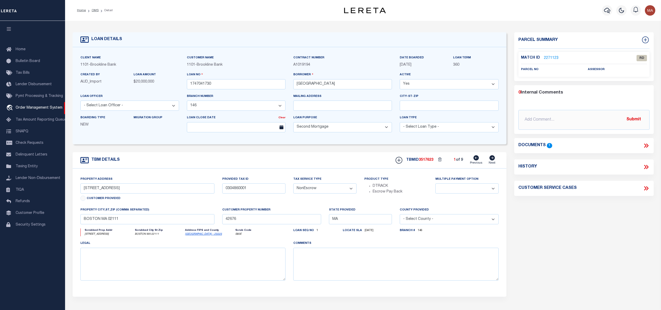
click at [647, 146] on icon at bounding box center [646, 145] width 7 height 7
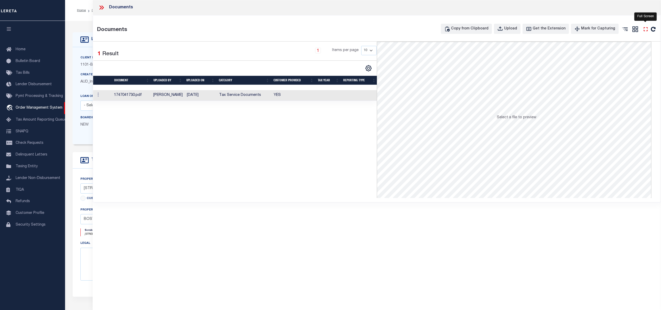
click at [647, 30] on icon "" at bounding box center [645, 29] width 7 height 7
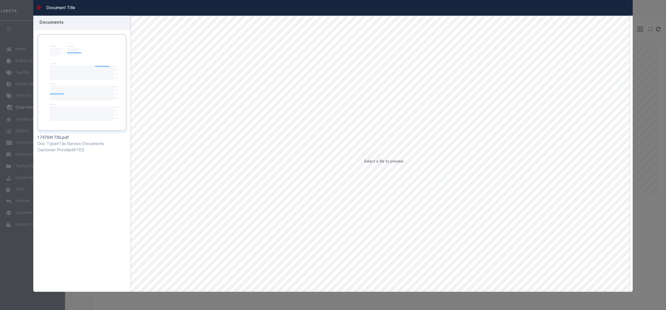
click at [86, 95] on img at bounding box center [81, 82] width 89 height 97
